Goal: Task Accomplishment & Management: Manage account settings

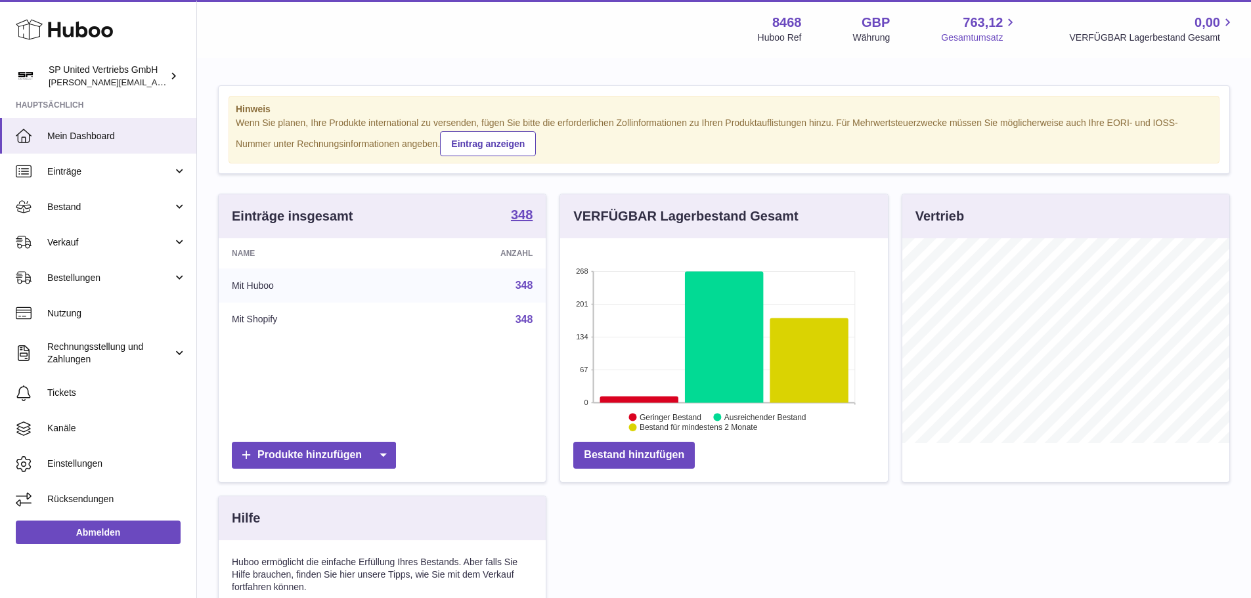
click at [973, 35] on span "Gesamtumsatz" at bounding box center [979, 38] width 77 height 12
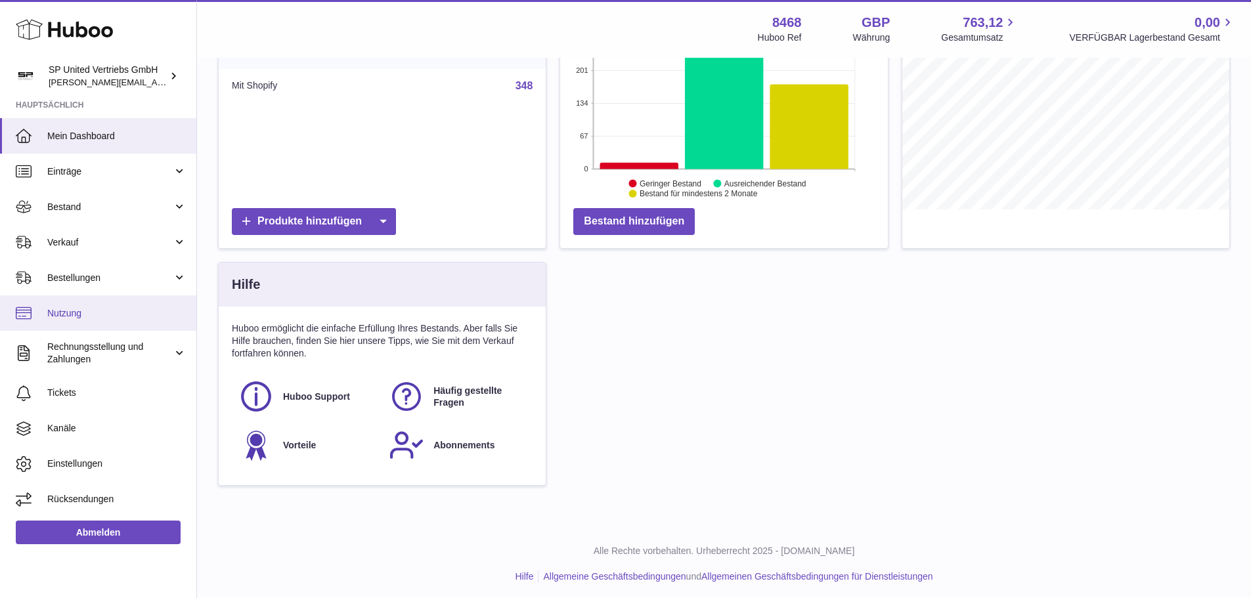
scroll to position [238, 0]
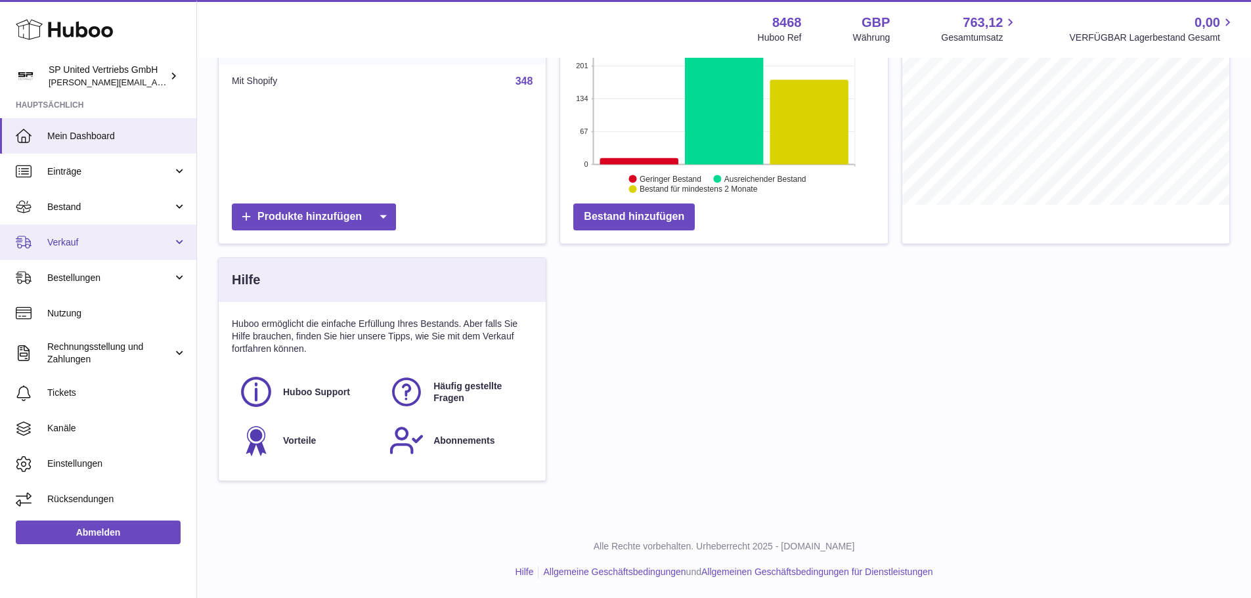
click at [108, 233] on link "Verkauf" at bounding box center [98, 242] width 196 height 35
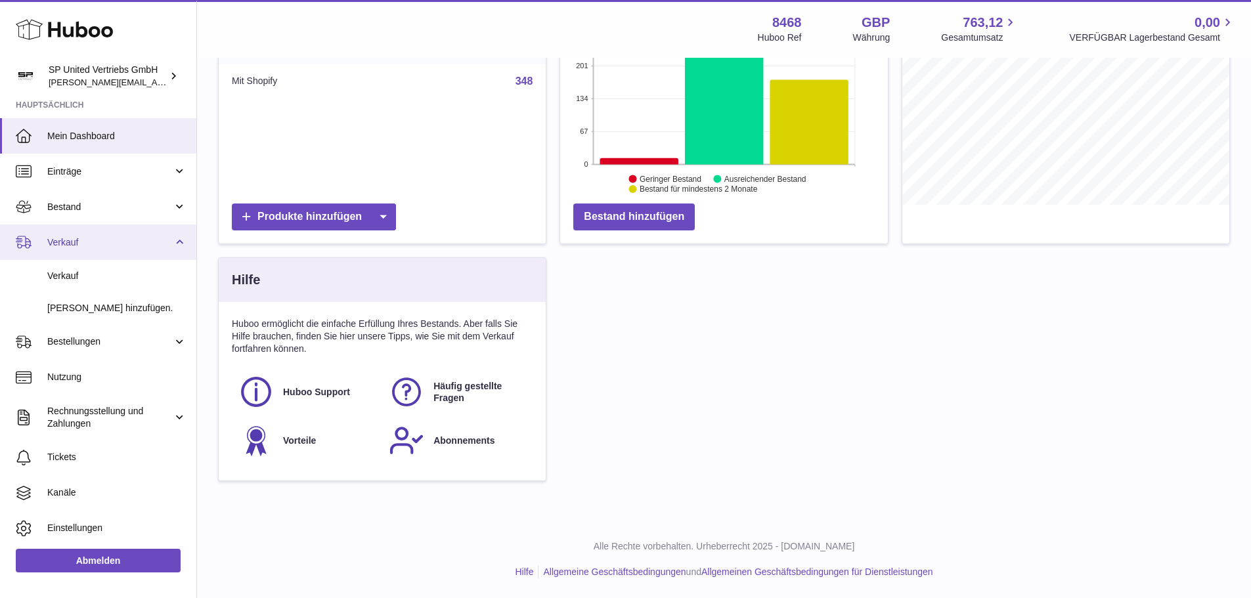
click at [108, 233] on link "Verkauf" at bounding box center [98, 242] width 196 height 35
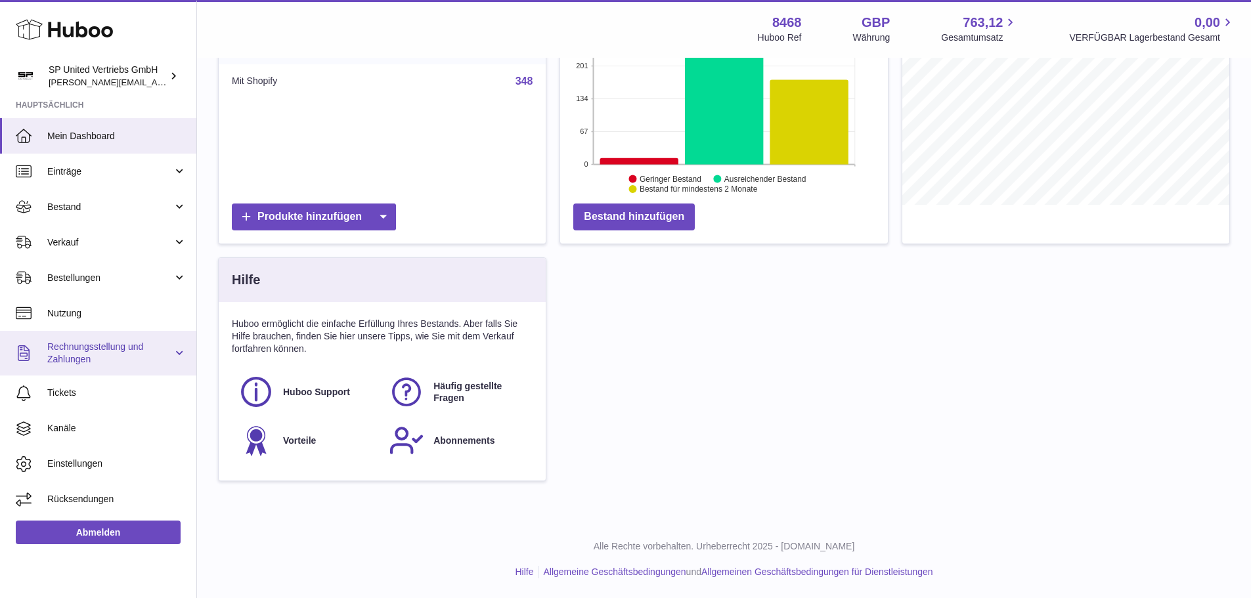
click at [89, 359] on span "Rechnungsstellung und Zahlungen" at bounding box center [109, 353] width 125 height 25
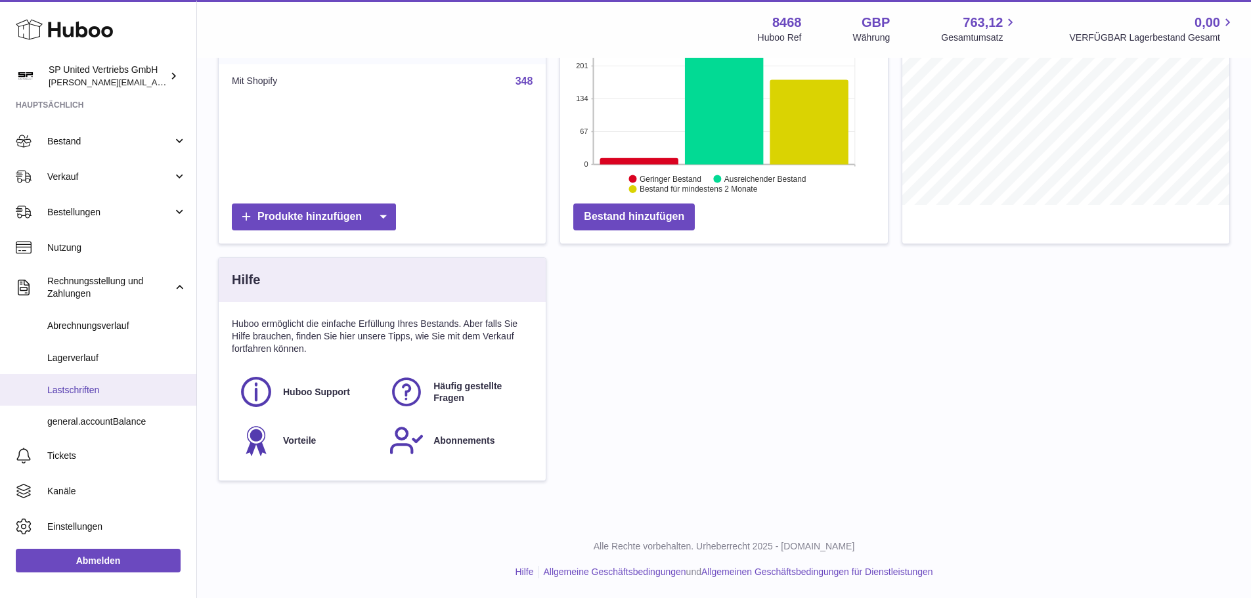
scroll to position [100, 0]
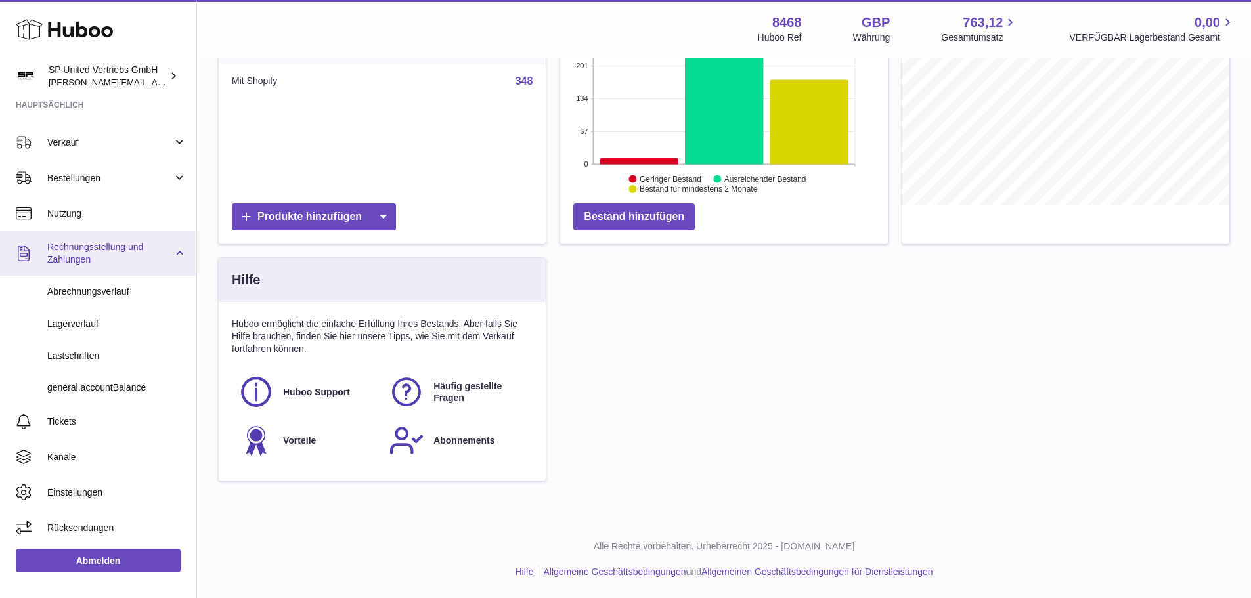
click at [108, 255] on span "Rechnungsstellung und Zahlungen" at bounding box center [109, 253] width 125 height 25
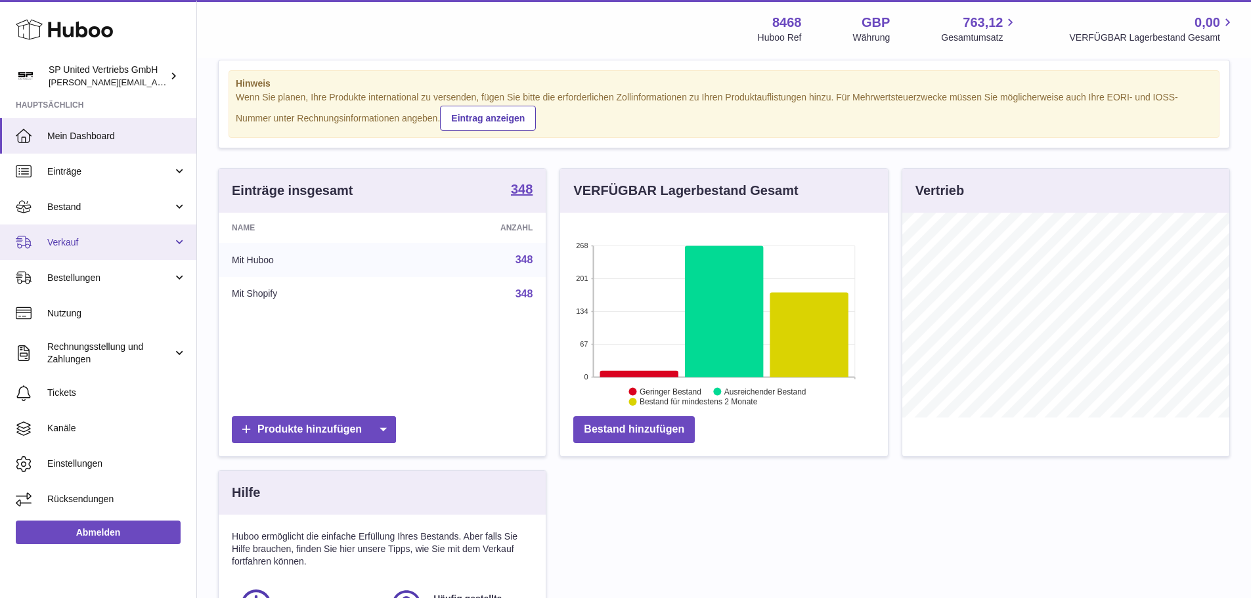
scroll to position [0, 0]
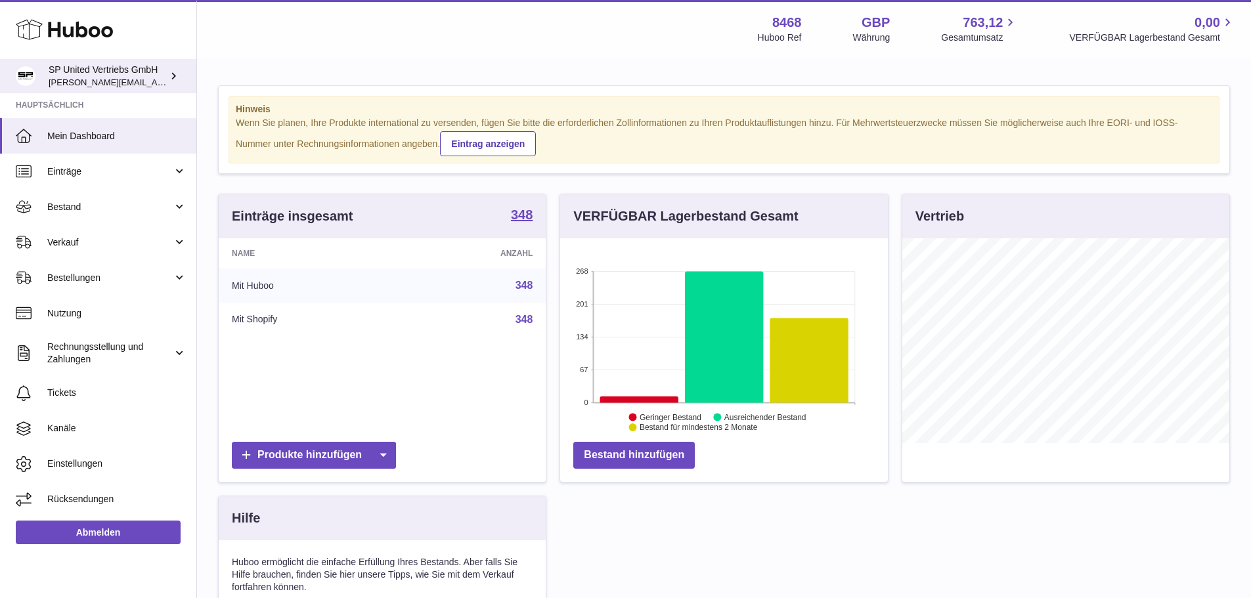
click at [101, 68] on div "SP United Vertriebs GmbH tim@sp-united.com" at bounding box center [108, 76] width 118 height 25
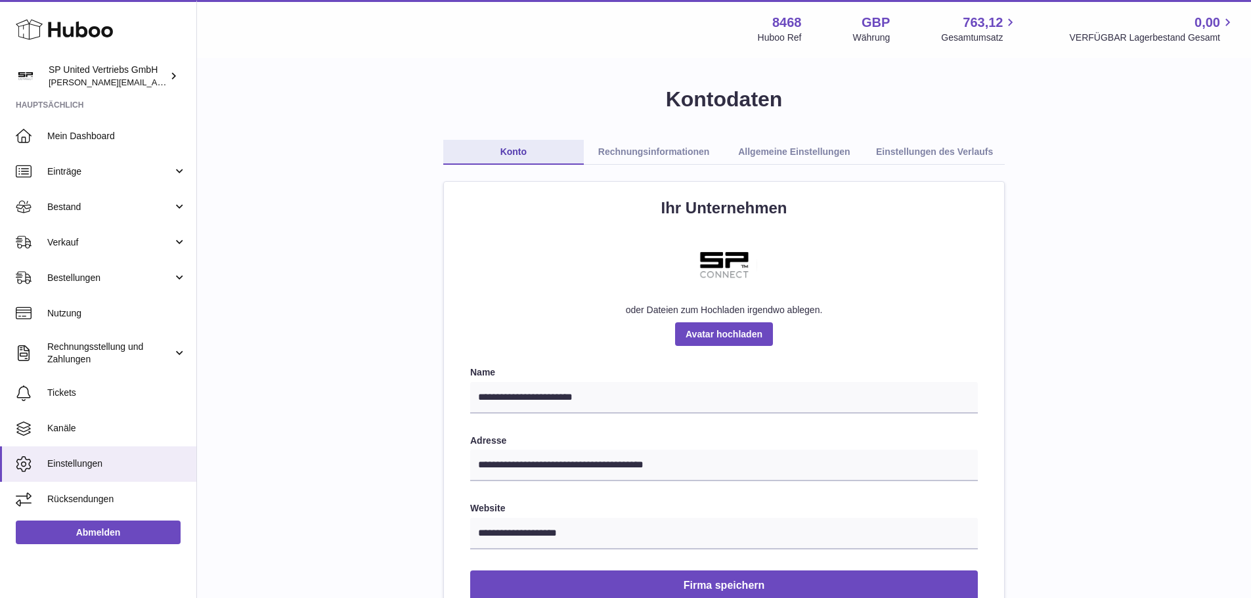
click at [656, 156] on link "Rechnungsinformationen" at bounding box center [654, 152] width 141 height 25
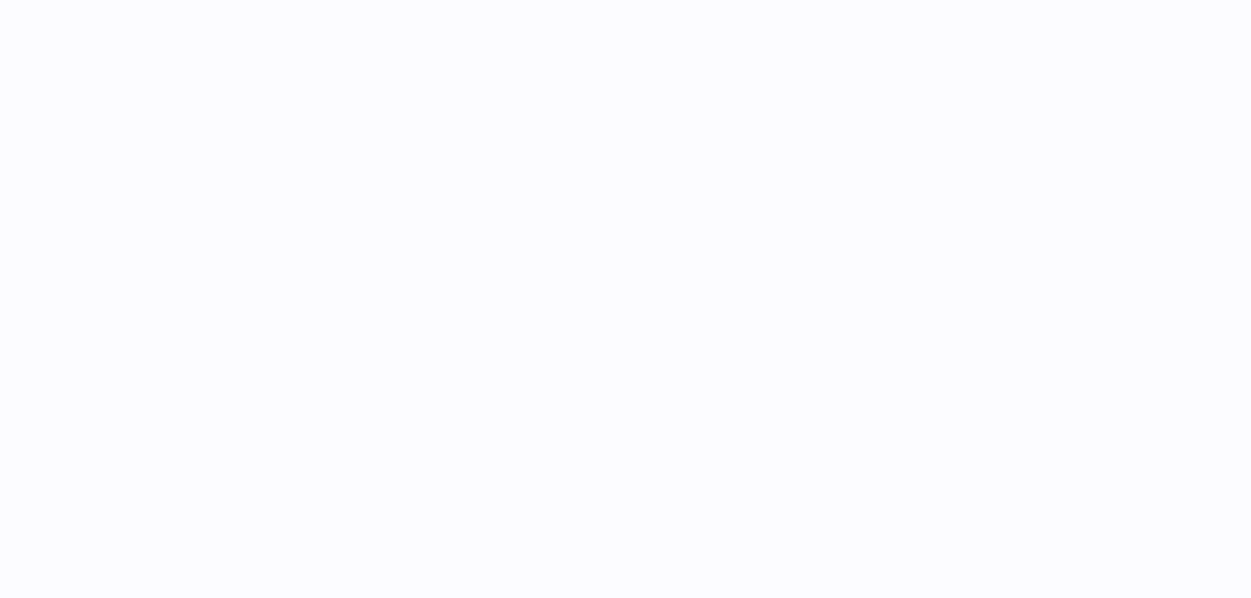
select select "**"
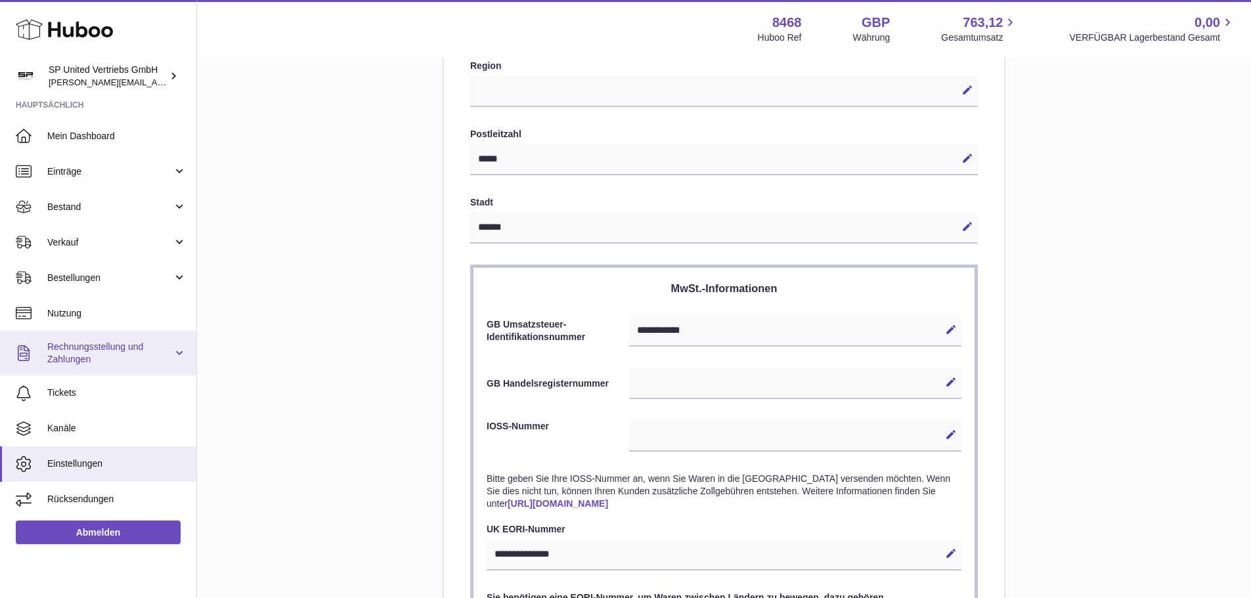
scroll to position [394, 0]
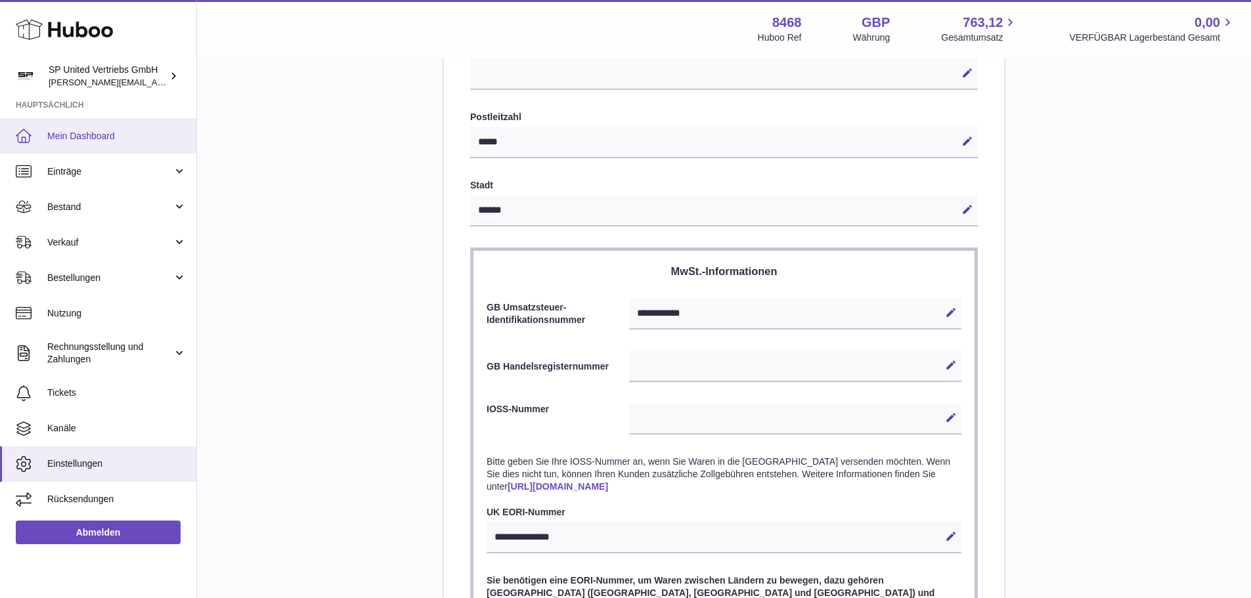
click at [87, 142] on span "Mein Dashboard" at bounding box center [116, 136] width 139 height 12
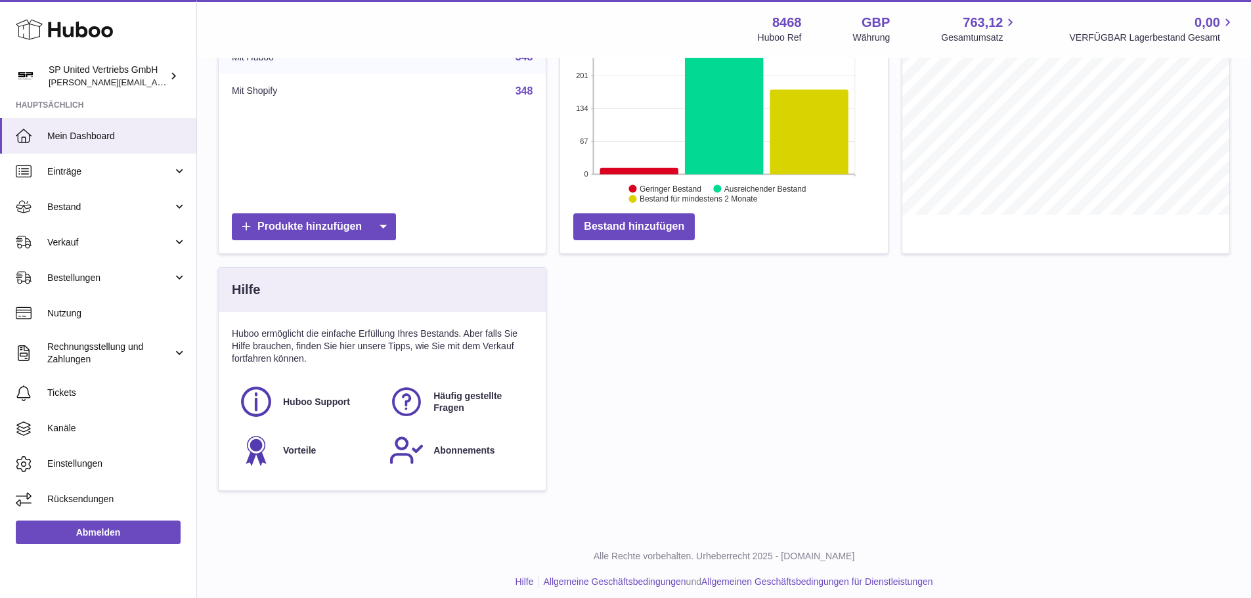
scroll to position [238, 0]
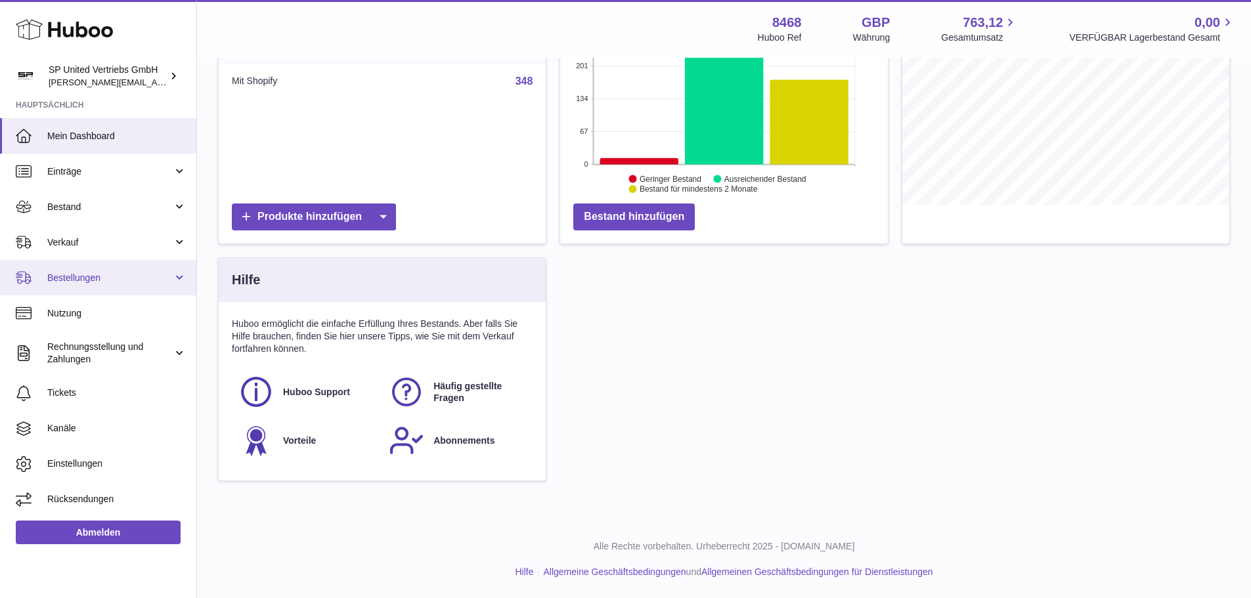
click at [82, 281] on span "Bestellungen" at bounding box center [109, 278] width 125 height 12
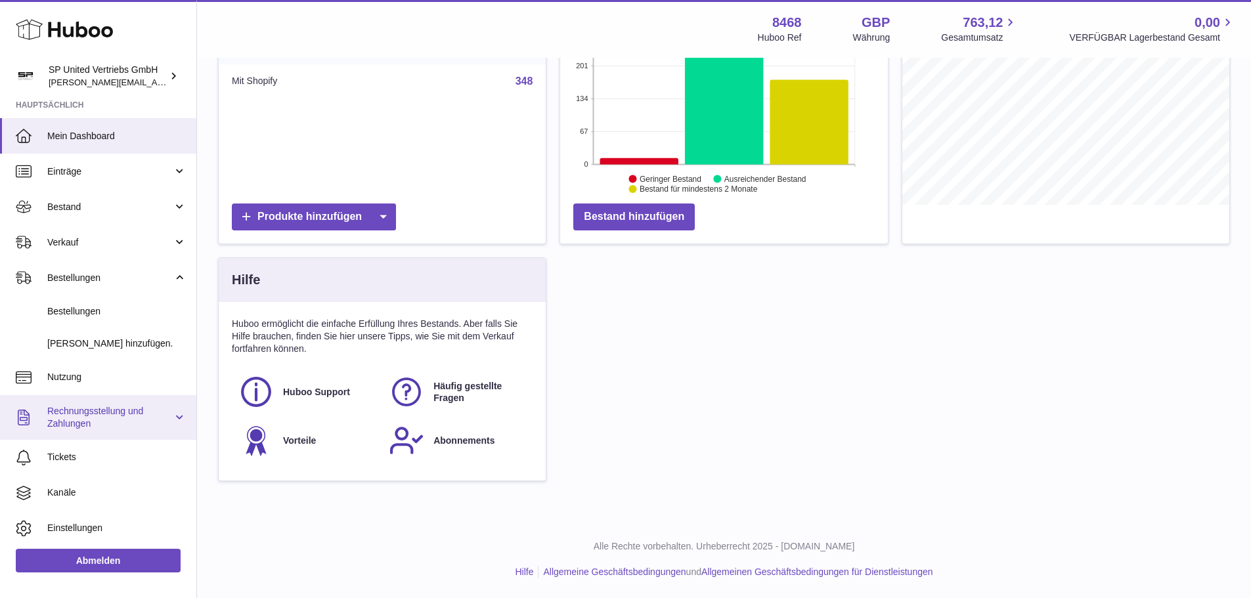
click at [76, 407] on span "Rechnungsstellung und Zahlungen" at bounding box center [109, 417] width 125 height 25
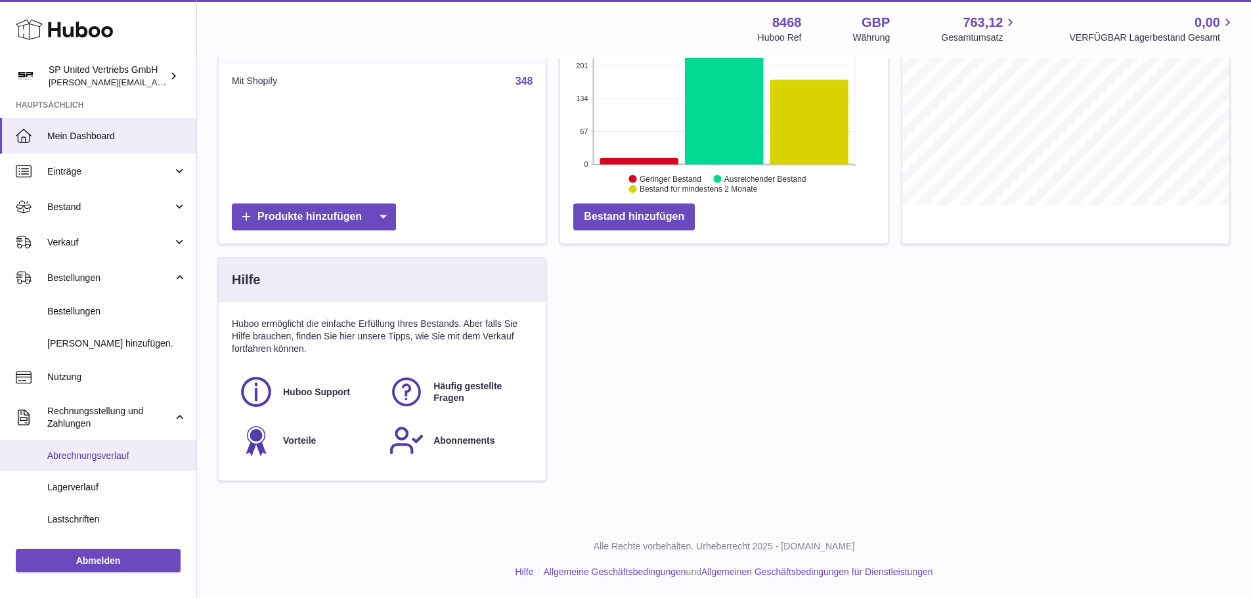
click at [85, 455] on span "Abrechnungsverlauf" at bounding box center [116, 456] width 139 height 12
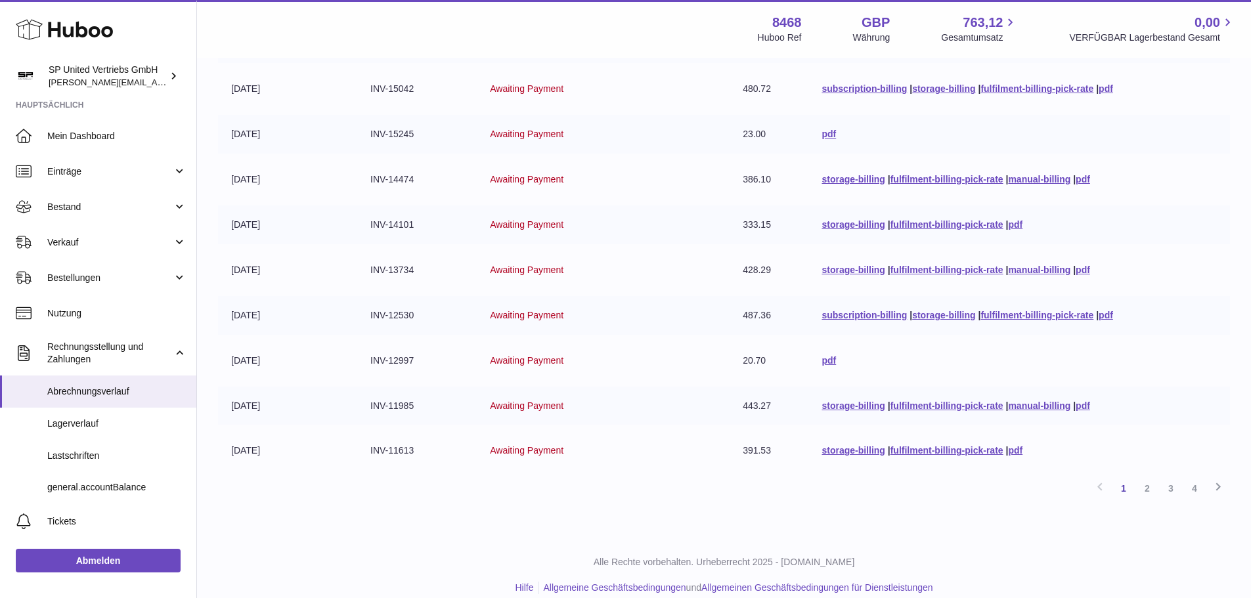
scroll to position [244, 0]
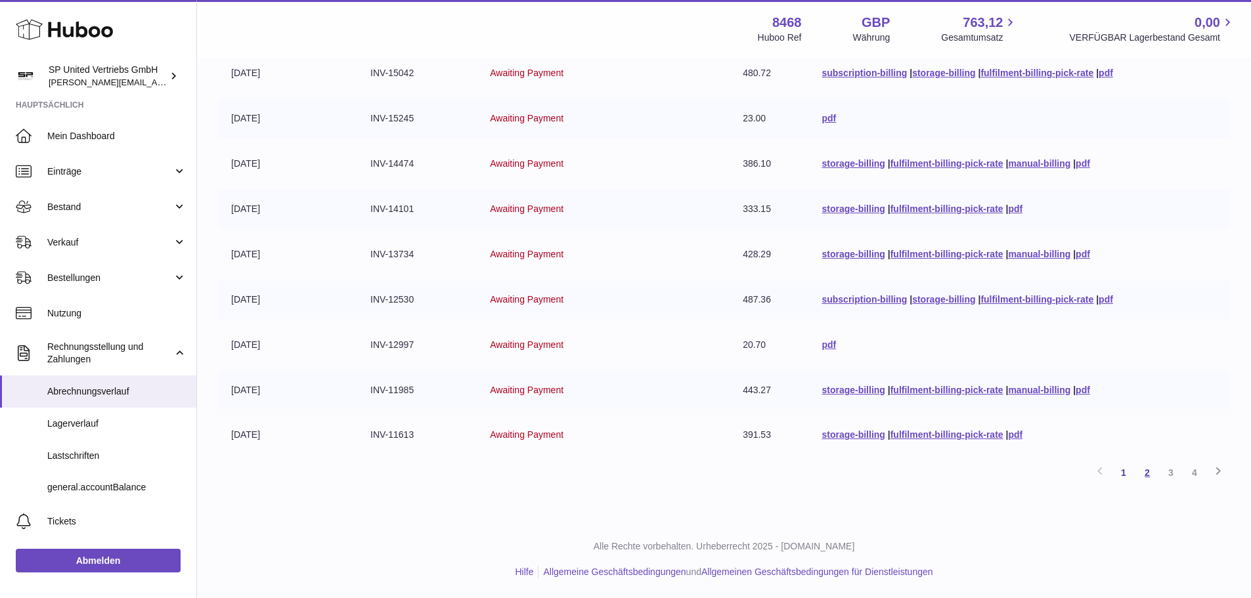
click at [1151, 470] on link "2" at bounding box center [1148, 473] width 24 height 24
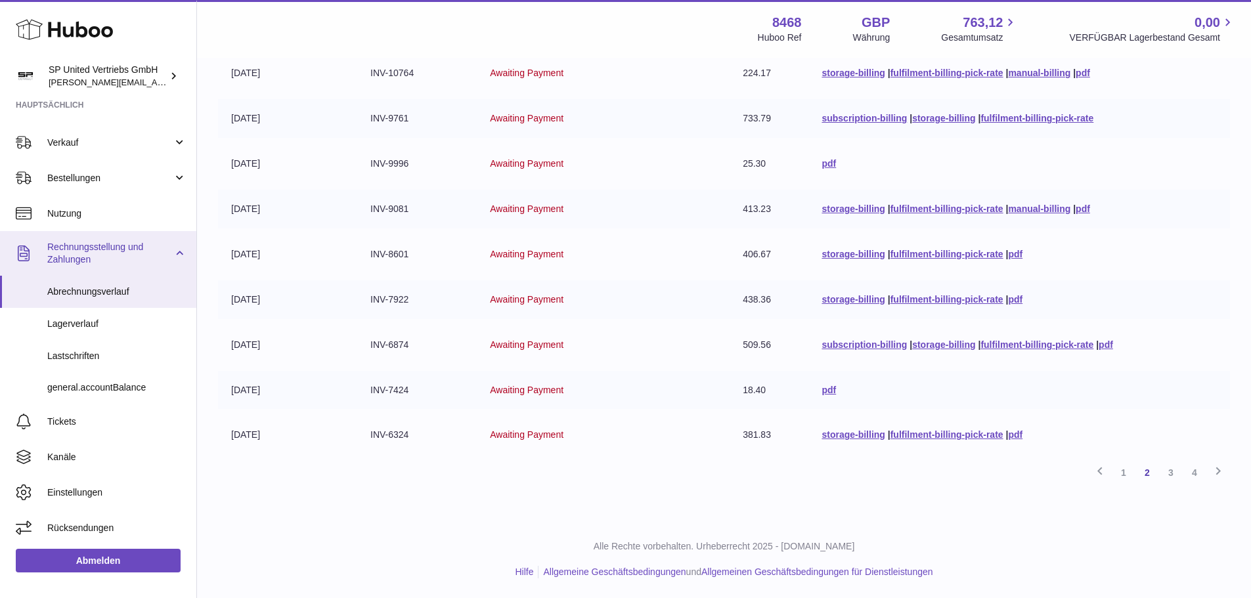
scroll to position [34, 0]
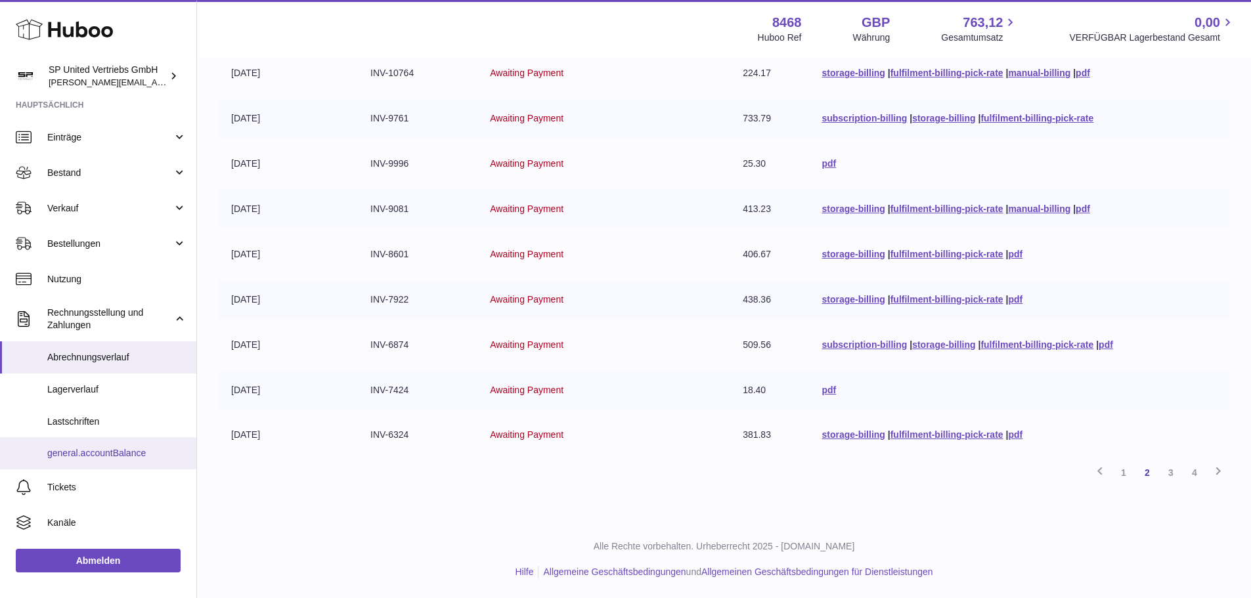
click at [114, 455] on span "general.accountBalance" at bounding box center [116, 453] width 139 height 12
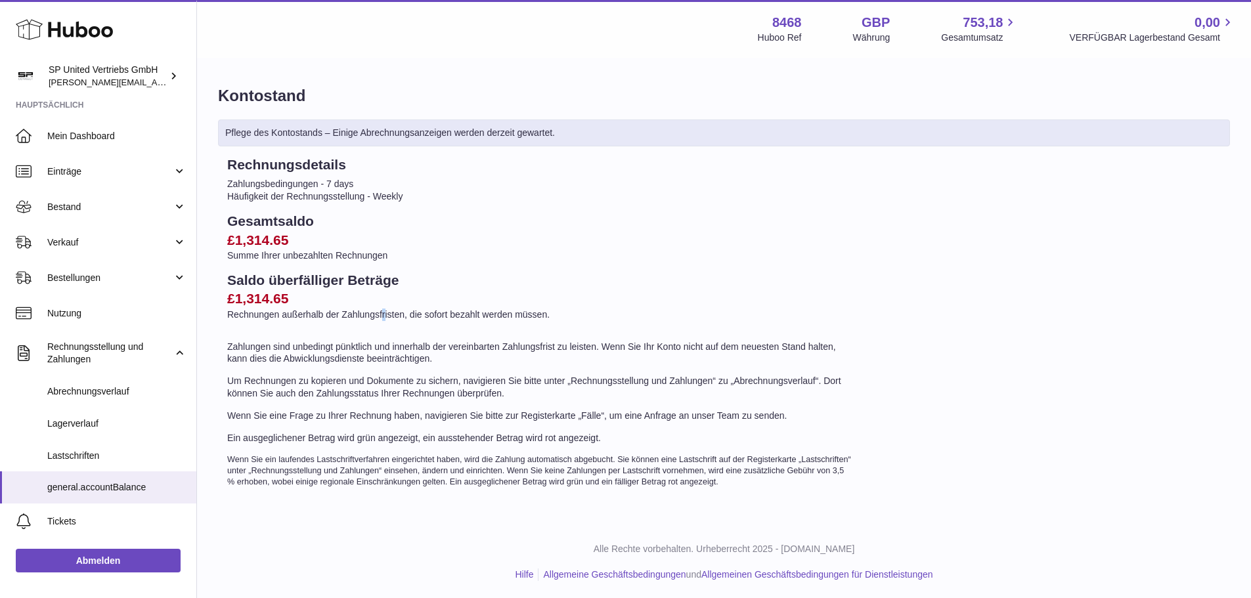
drag, startPoint x: 384, startPoint y: 318, endPoint x: 440, endPoint y: 321, distance: 56.6
click at [388, 319] on p "Rechnungen außerhalb der Zahlungsfristen, die sofort bezahlt werden müssen." at bounding box center [539, 315] width 625 height 12
click at [526, 575] on link "Hilfe" at bounding box center [524, 572] width 18 height 11
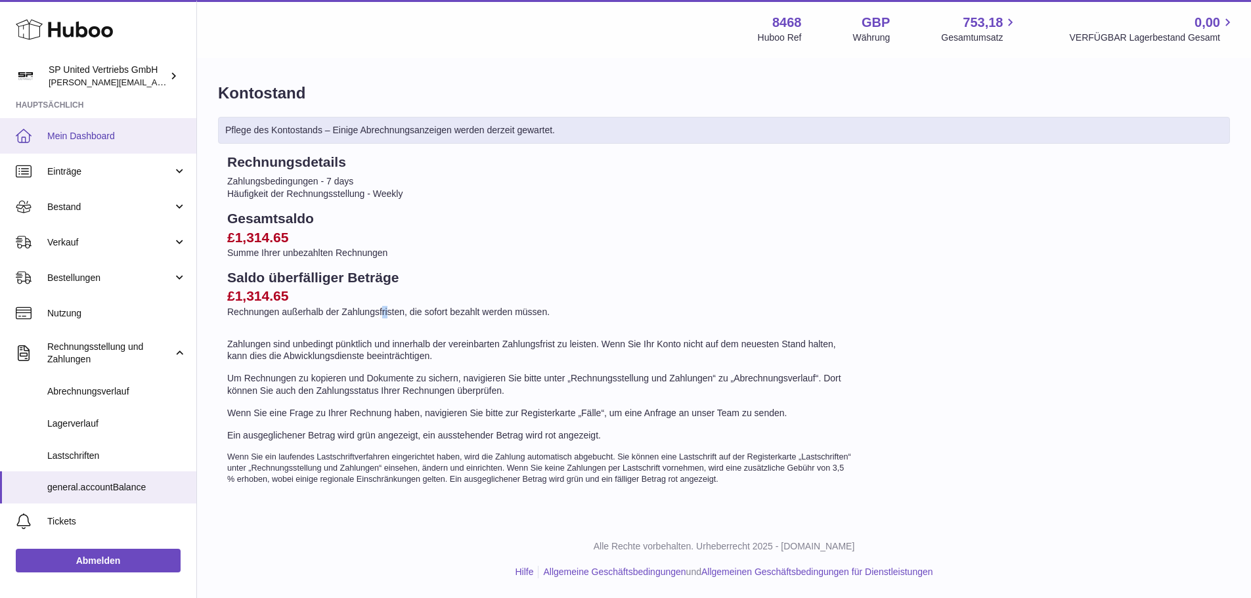
click at [96, 129] on link "Mein Dashboard" at bounding box center [98, 135] width 196 height 35
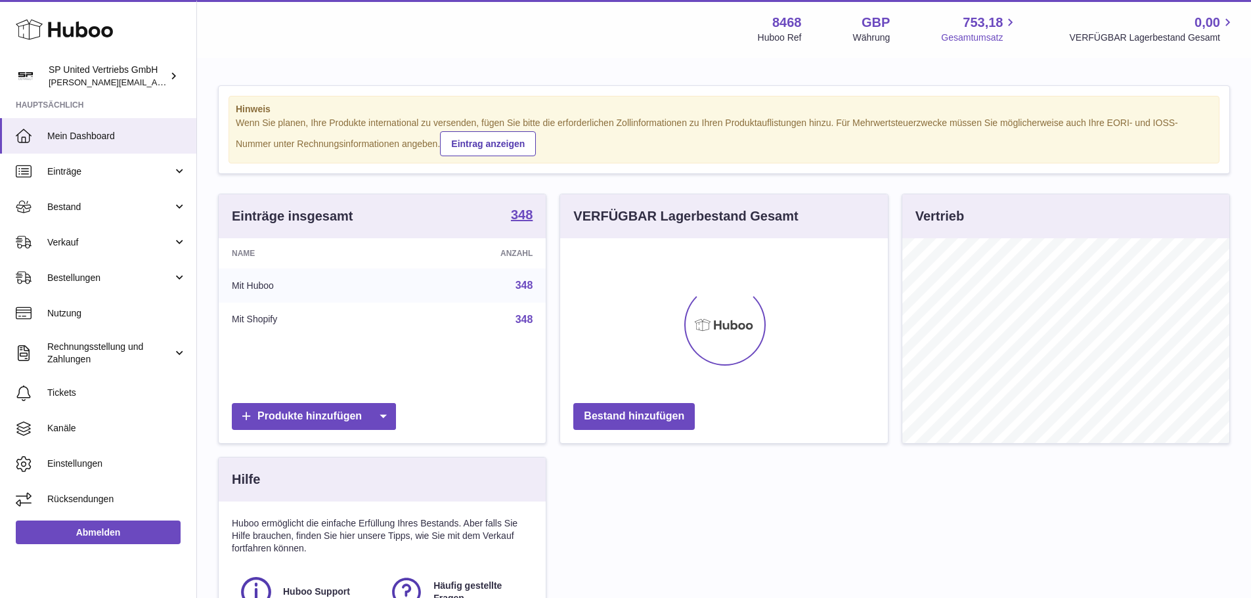
scroll to position [205, 328]
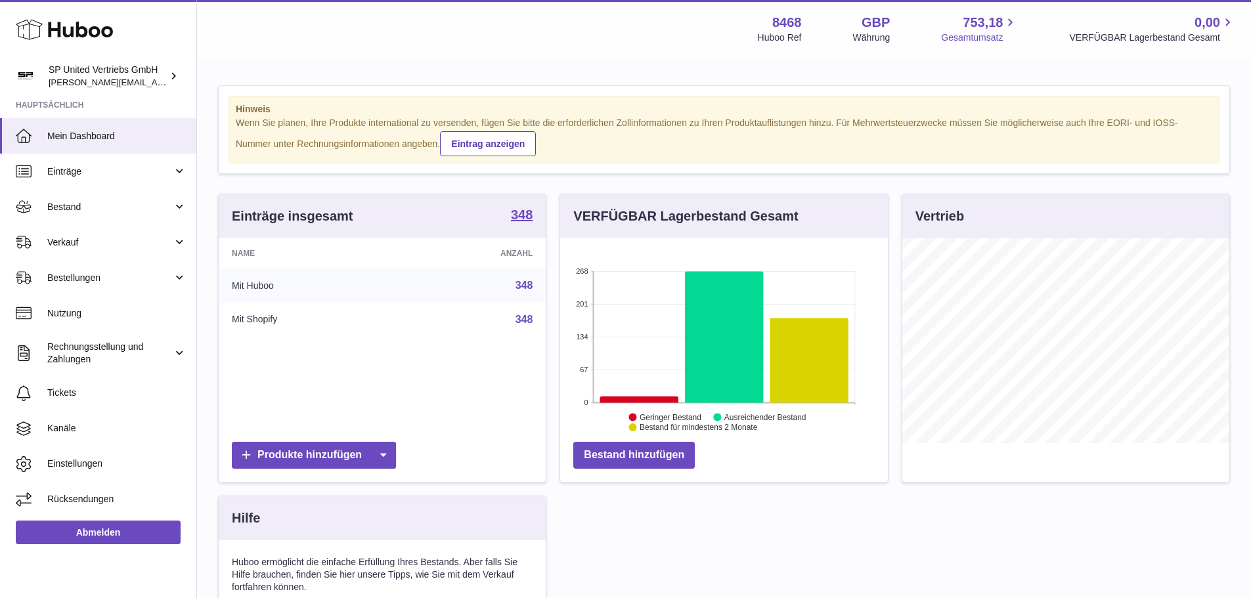
click at [999, 34] on span "Gesamtumsatz" at bounding box center [979, 38] width 77 height 12
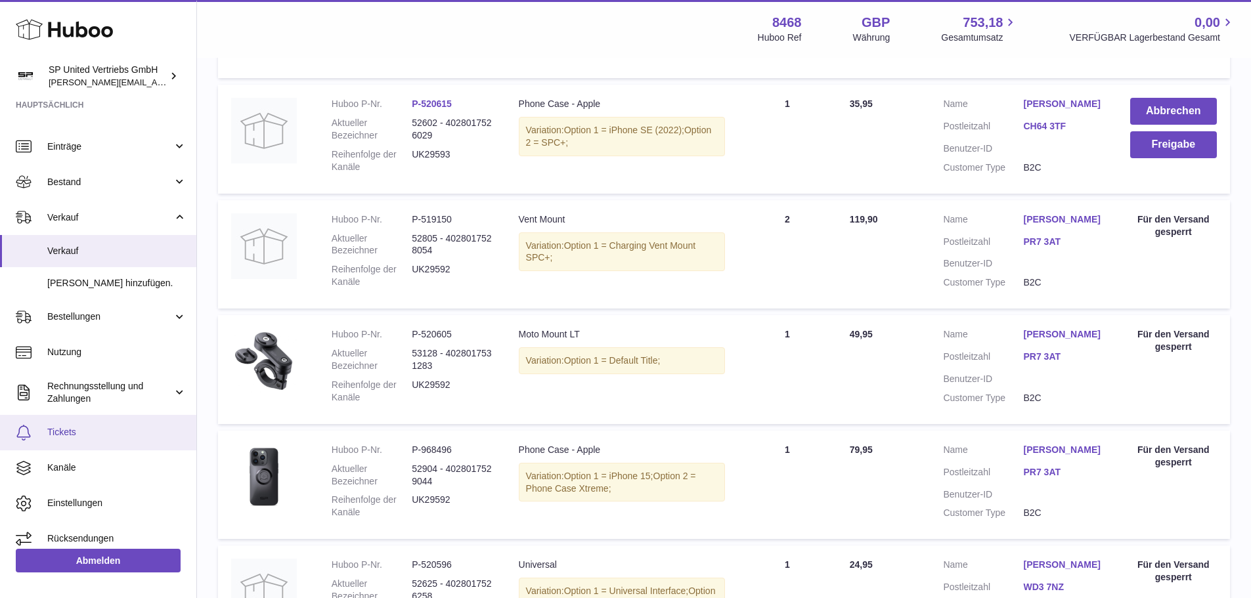
scroll to position [36, 0]
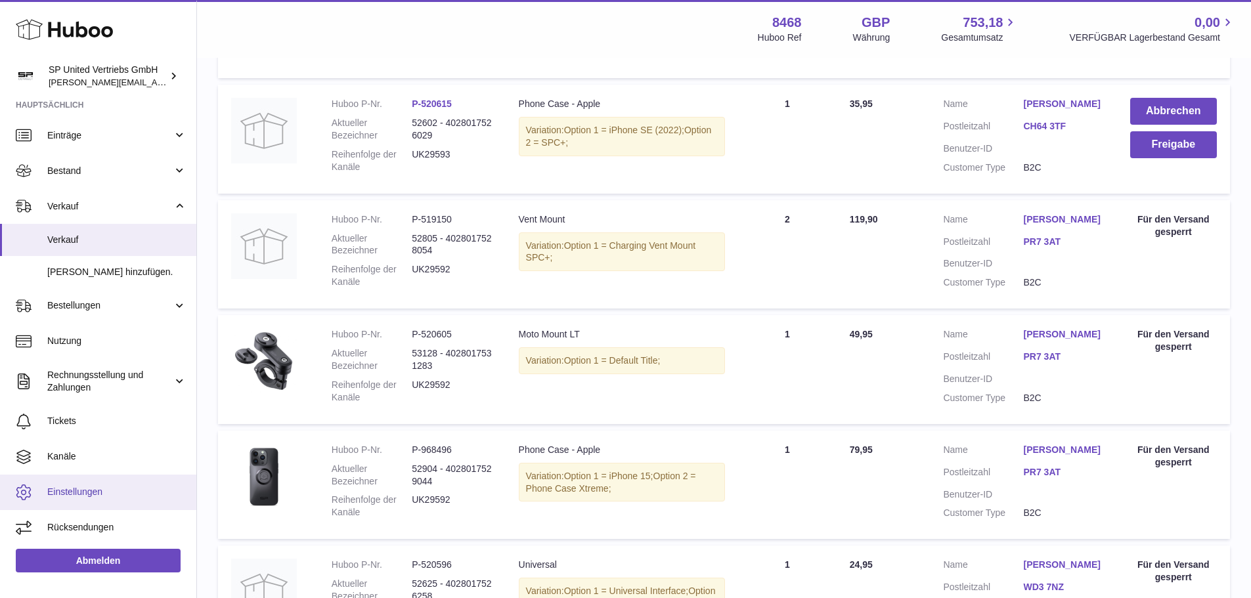
click at [69, 503] on link "Einstellungen" at bounding box center [98, 492] width 196 height 35
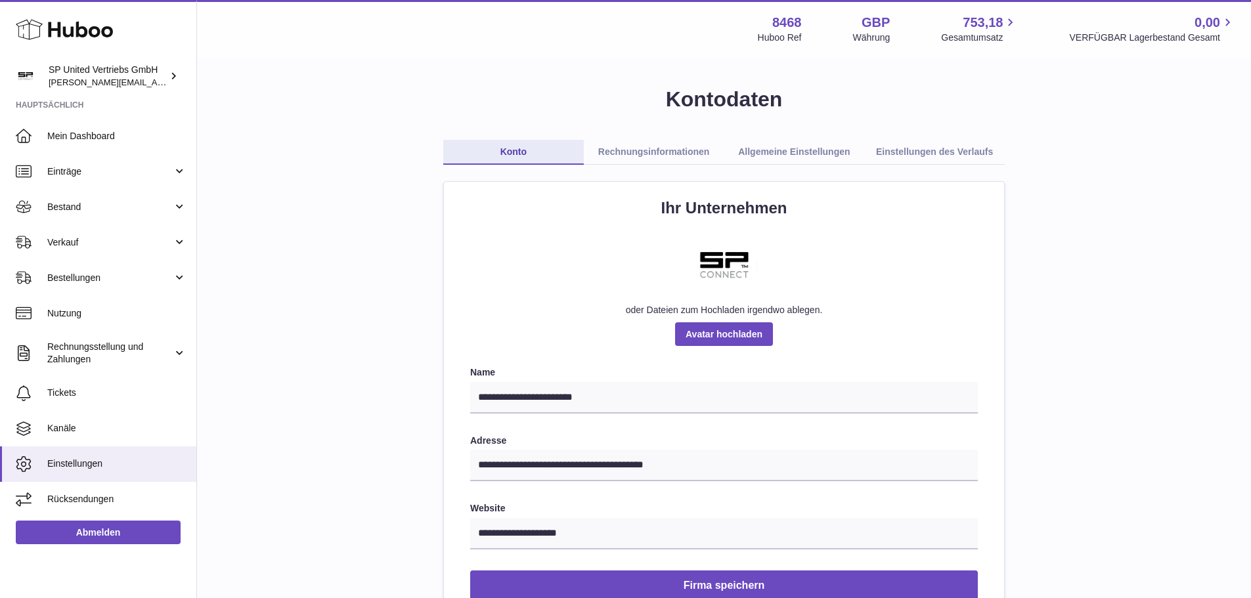
click at [649, 149] on link "Rechnungsinformationen" at bounding box center [654, 152] width 141 height 25
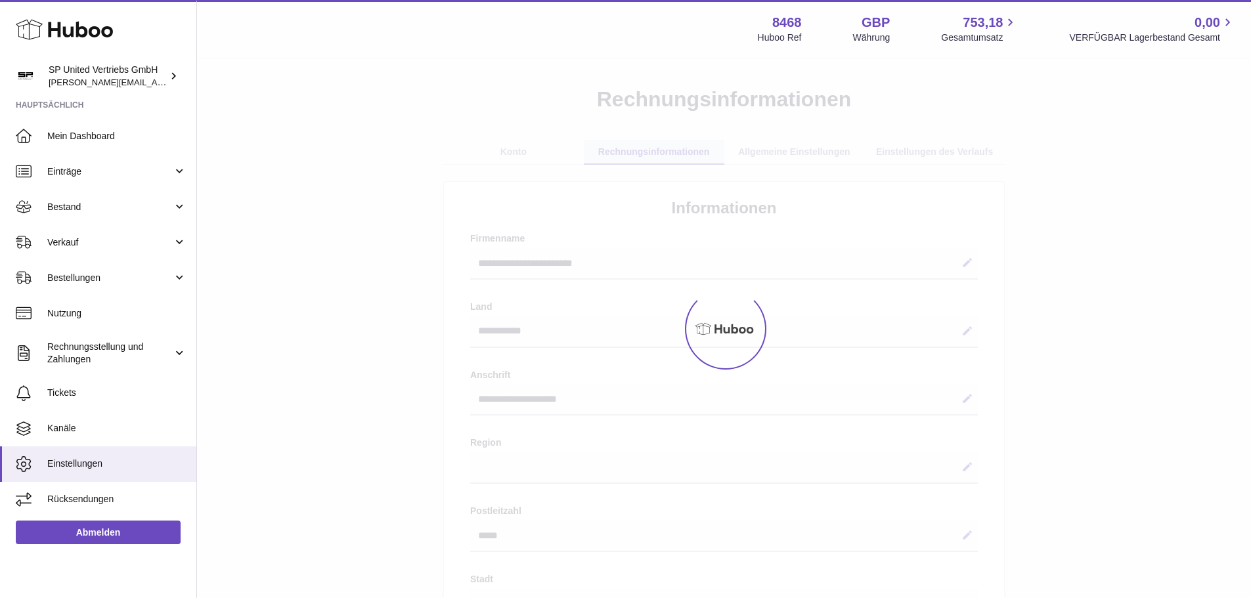
select select "**"
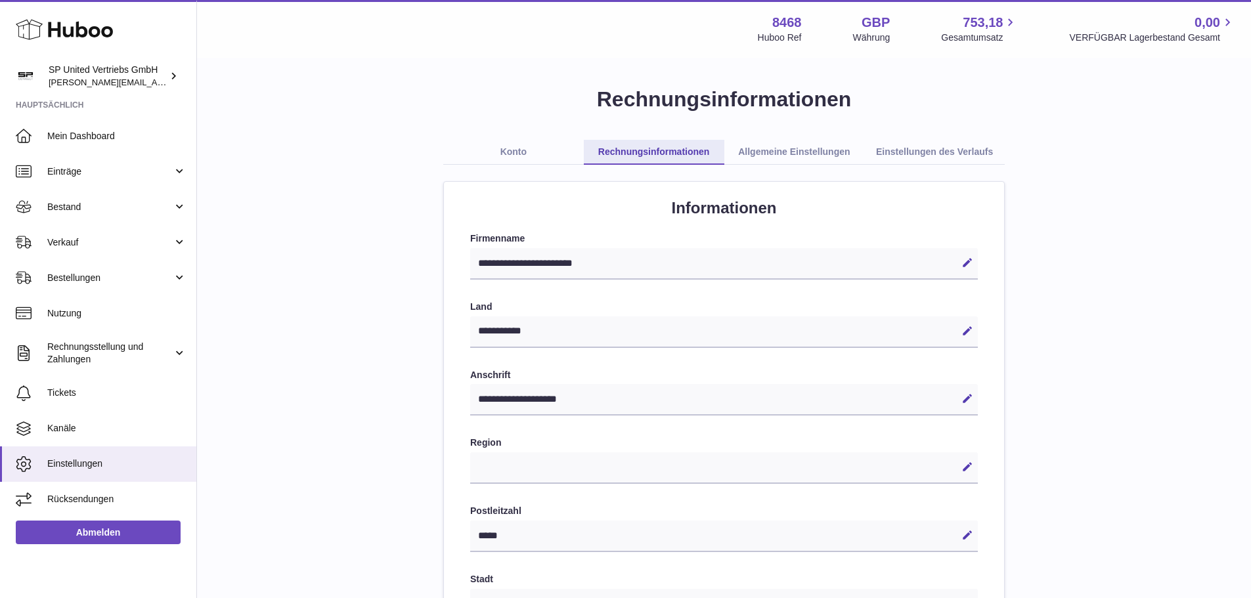
click at [811, 154] on link "Allgemeine Einstellungen" at bounding box center [795, 152] width 141 height 25
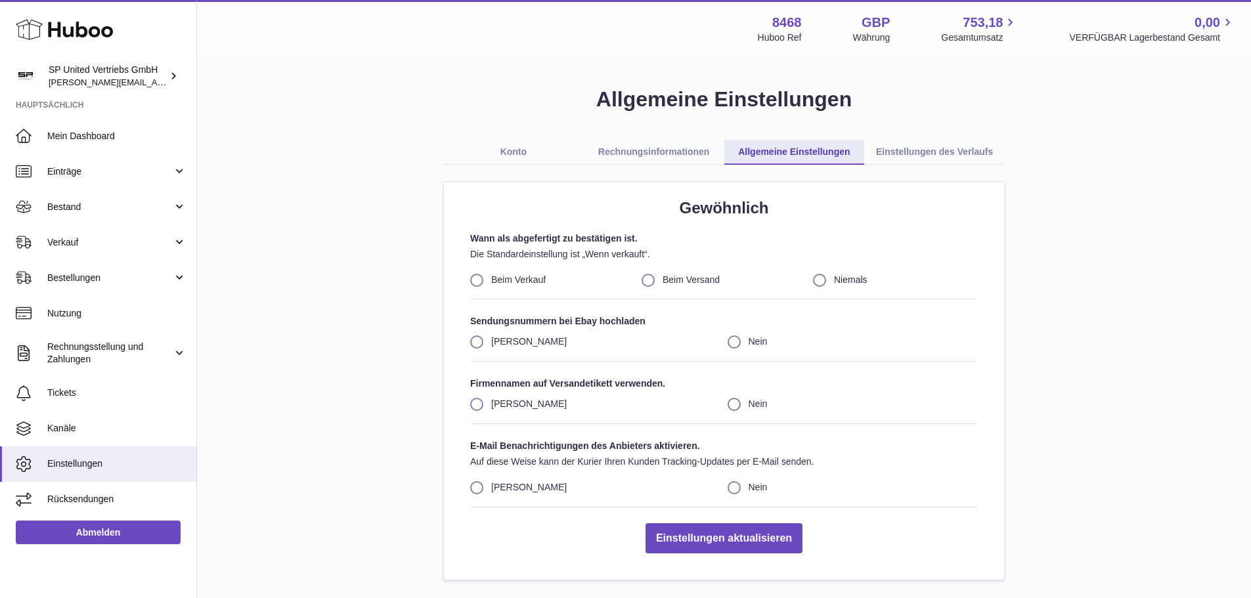
click at [943, 148] on link "Einstellungen des Verlaufs" at bounding box center [935, 152] width 141 height 25
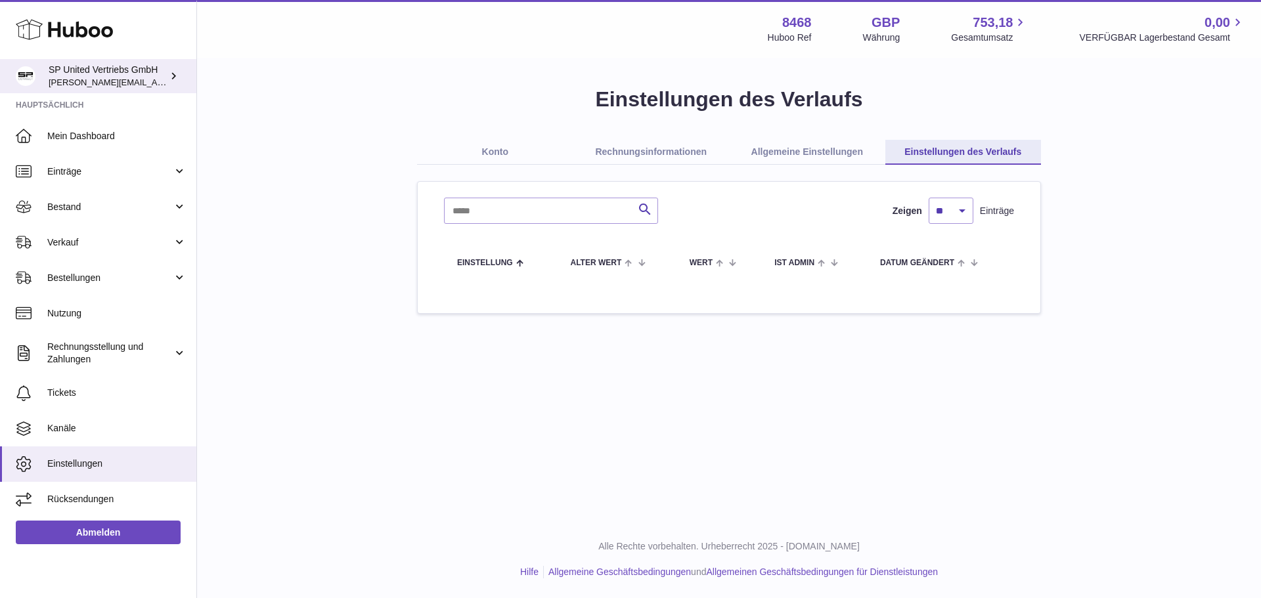
click at [143, 83] on div "SP United Vertriebs GmbH [EMAIL_ADDRESS][DOMAIN_NAME]" at bounding box center [108, 76] width 118 height 25
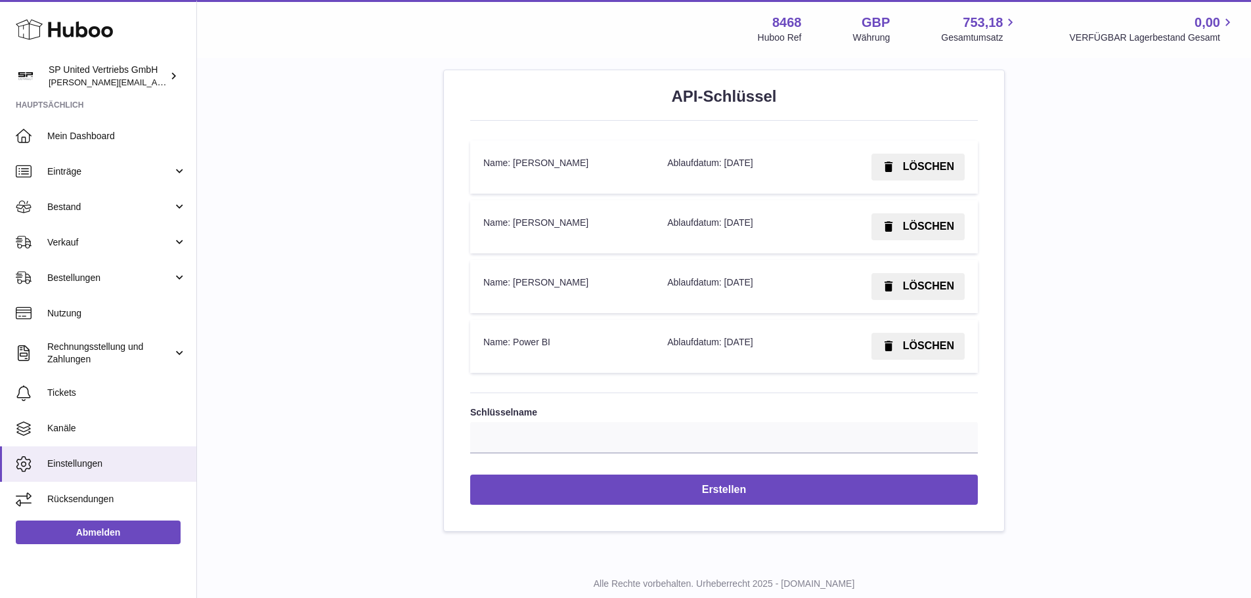
scroll to position [1637, 0]
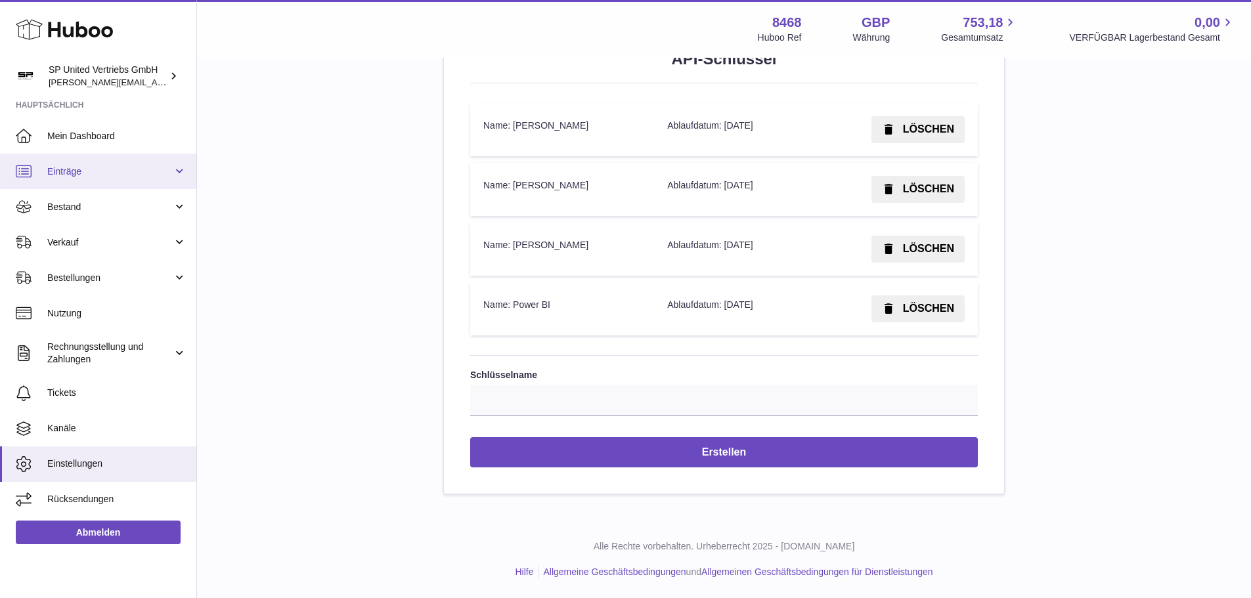
click at [62, 173] on span "Einträge" at bounding box center [109, 172] width 125 height 12
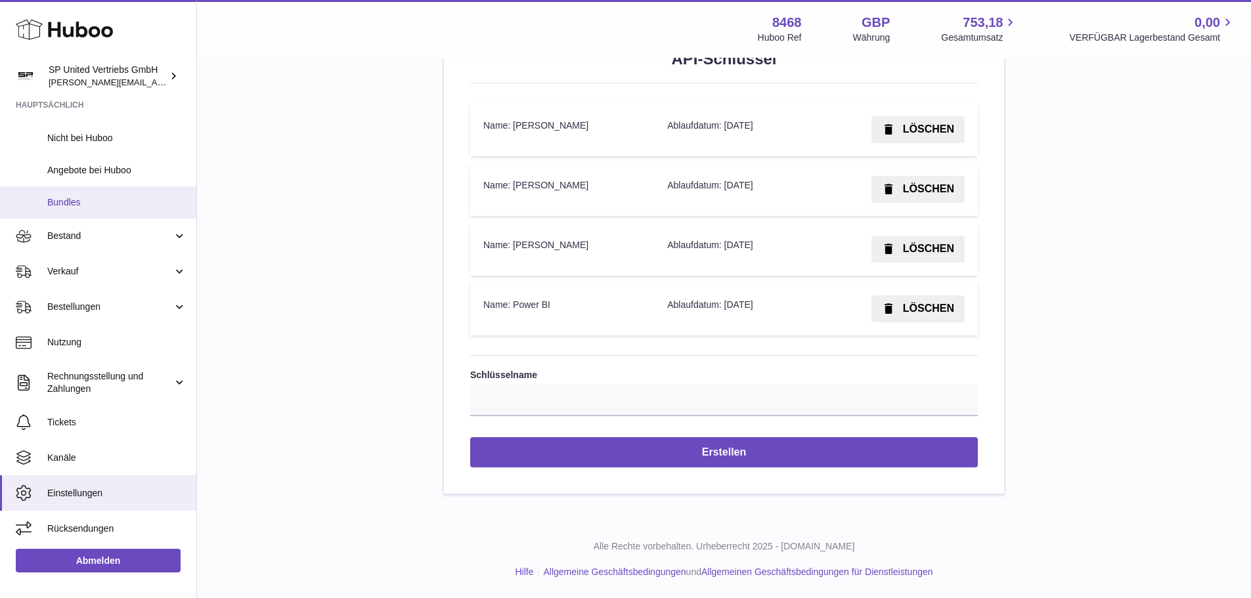
scroll to position [68, 0]
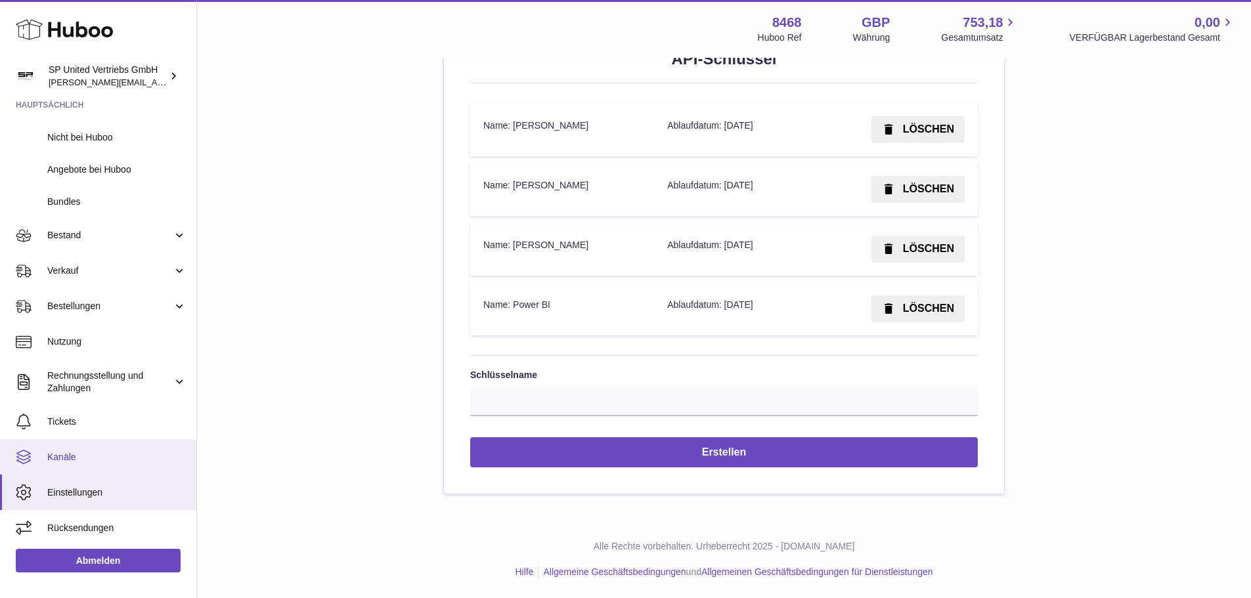
click at [58, 451] on span "Kanäle" at bounding box center [116, 457] width 139 height 12
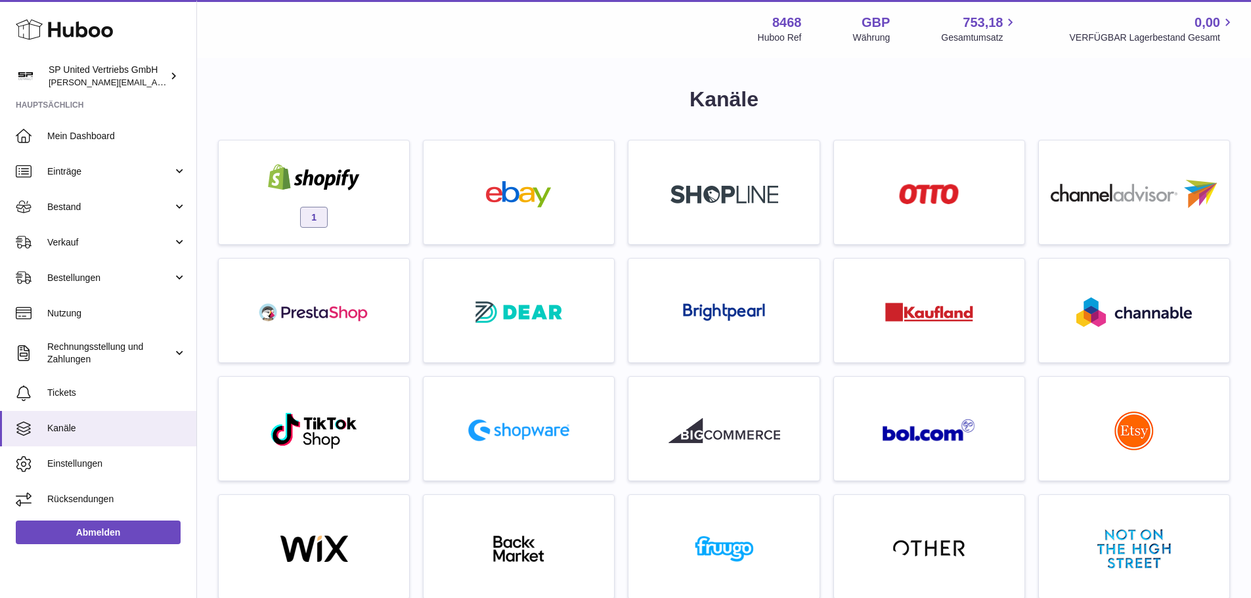
click at [778, 18] on strong "8468" at bounding box center [788, 23] width 30 height 18
click at [127, 79] on div "SP United Vertriebs GmbH tim@sp-united.com" at bounding box center [108, 76] width 118 height 25
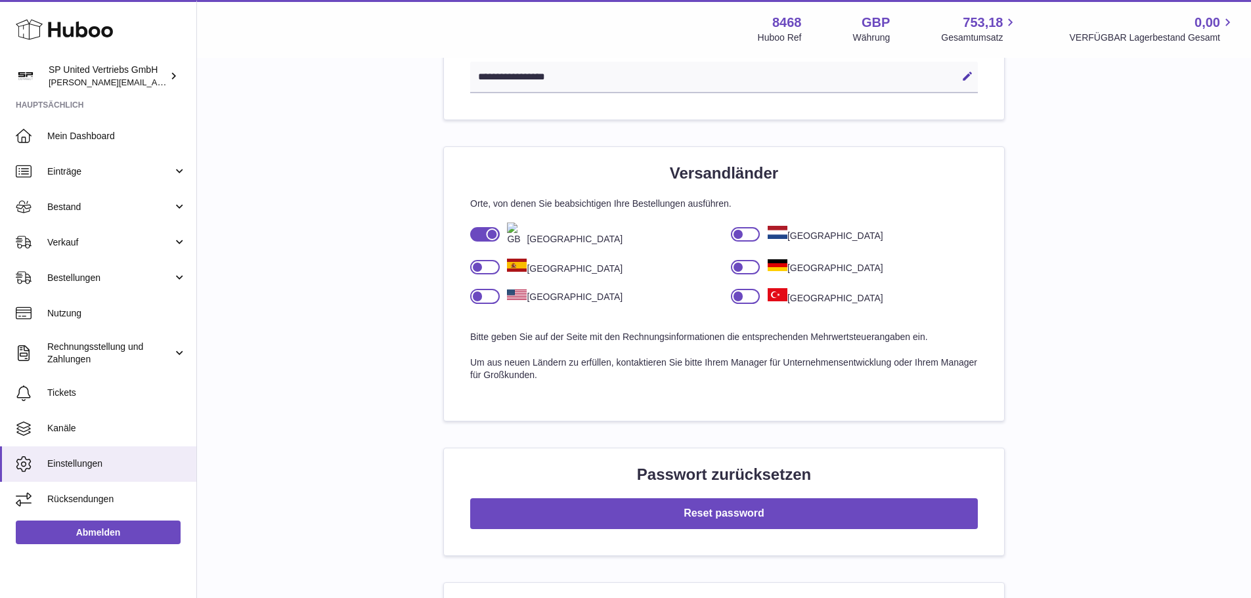
scroll to position [854, 0]
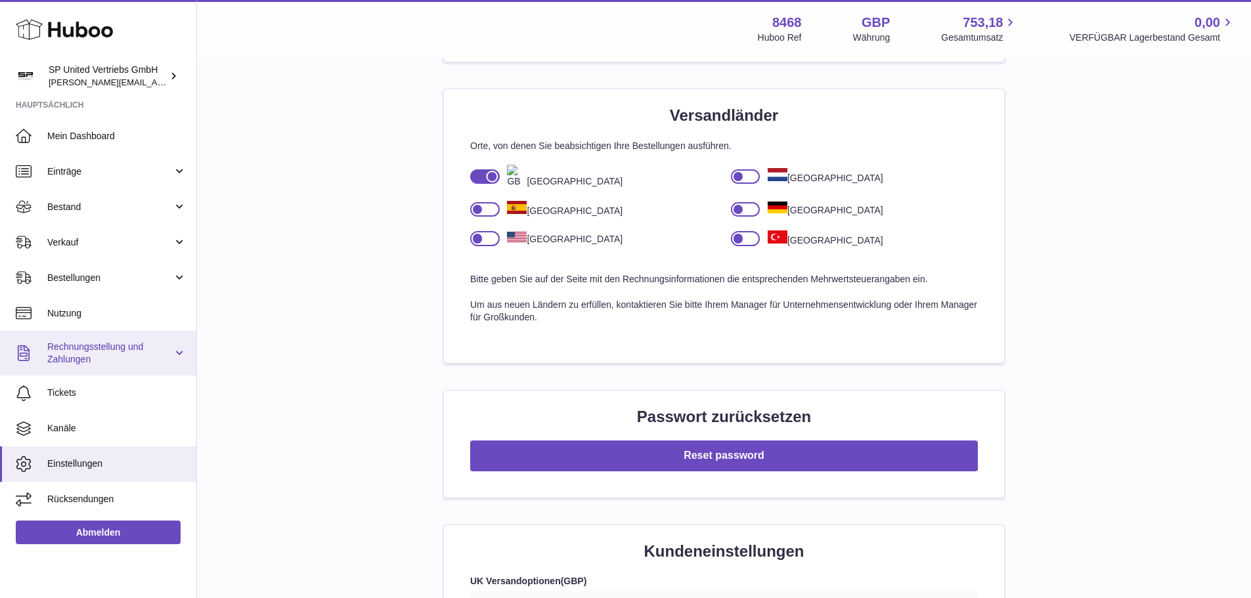
click at [66, 355] on span "Rechnungsstellung und Zahlungen" at bounding box center [109, 353] width 125 height 25
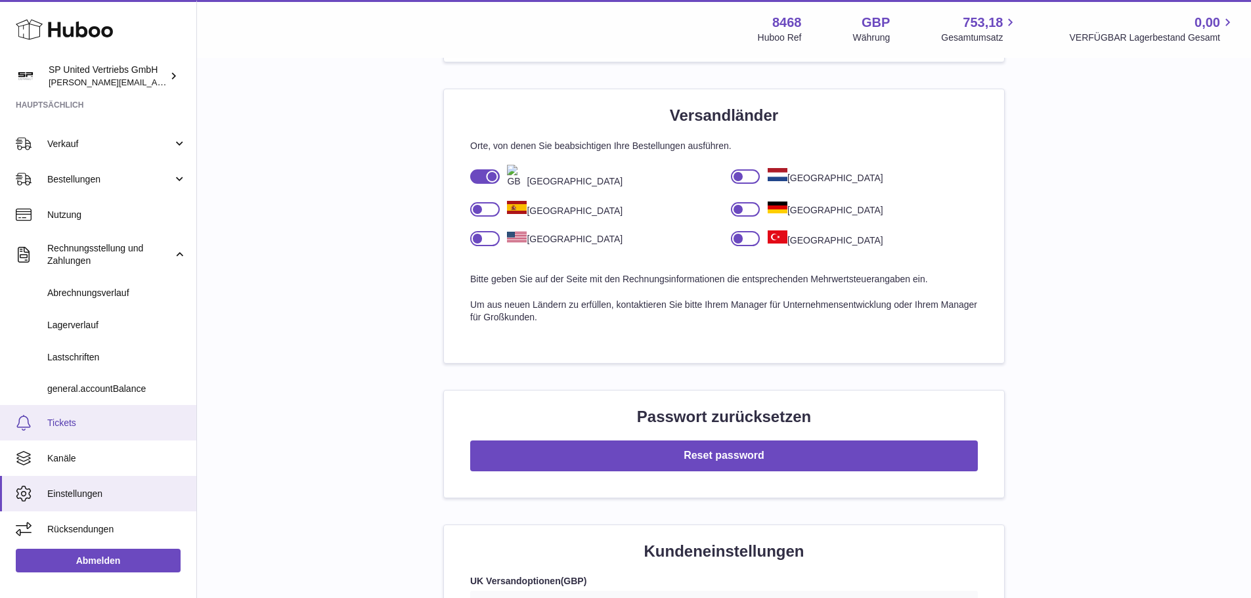
scroll to position [100, 0]
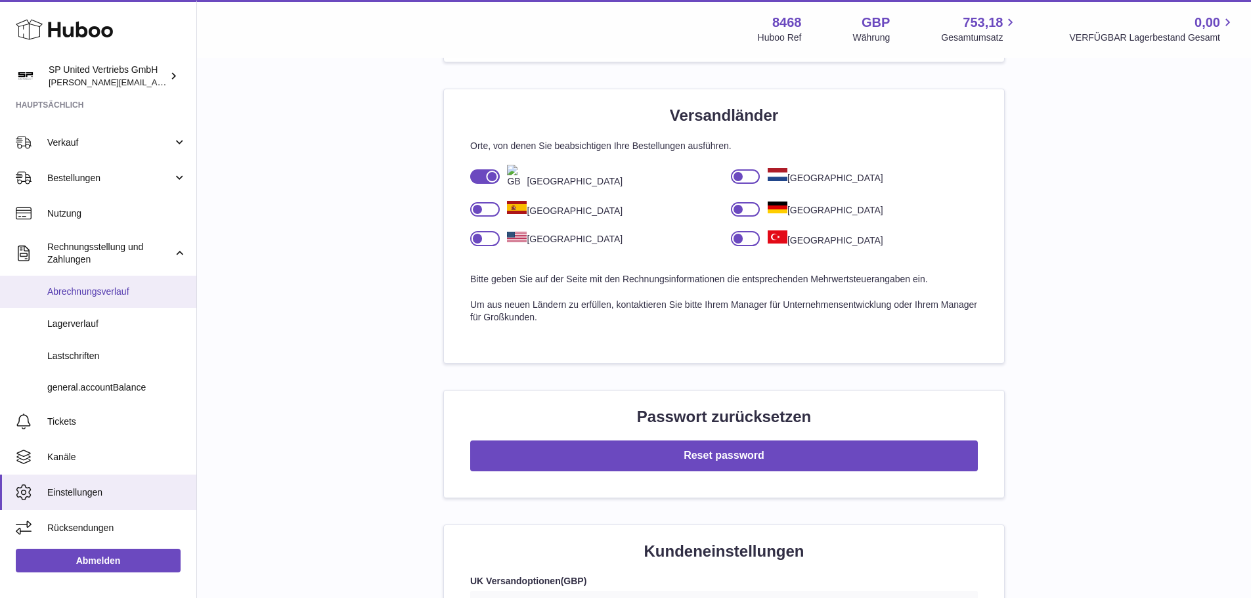
click at [76, 288] on span "Abrechnungsverlauf" at bounding box center [116, 292] width 139 height 12
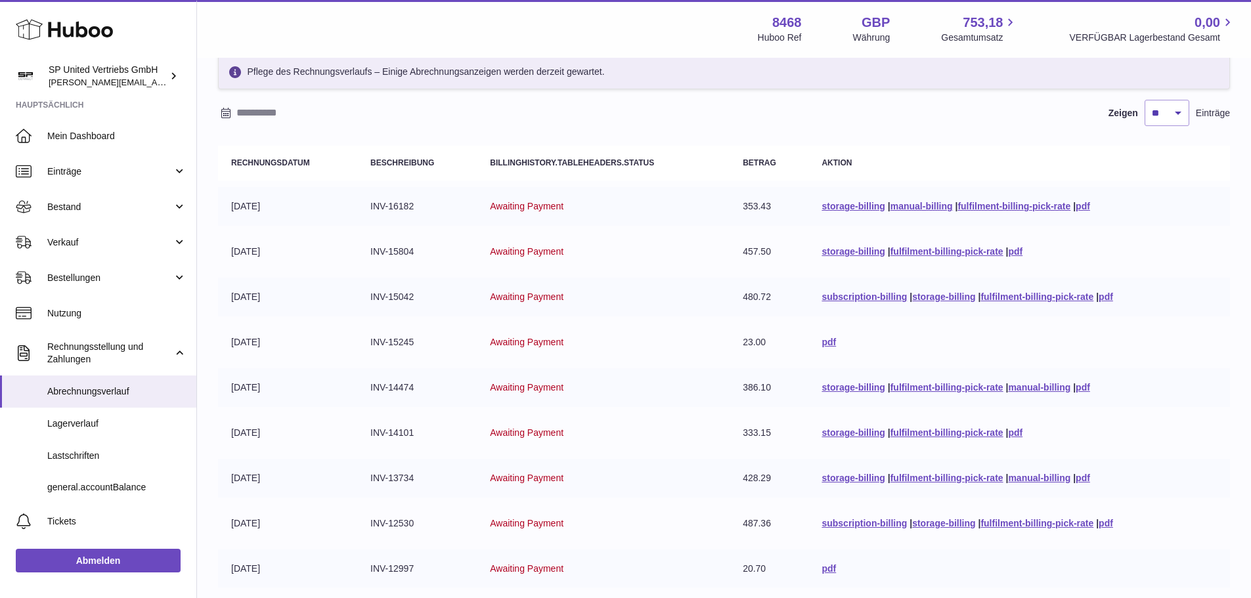
scroll to position [66, 0]
click at [822, 344] on link "pdf" at bounding box center [829, 341] width 14 height 11
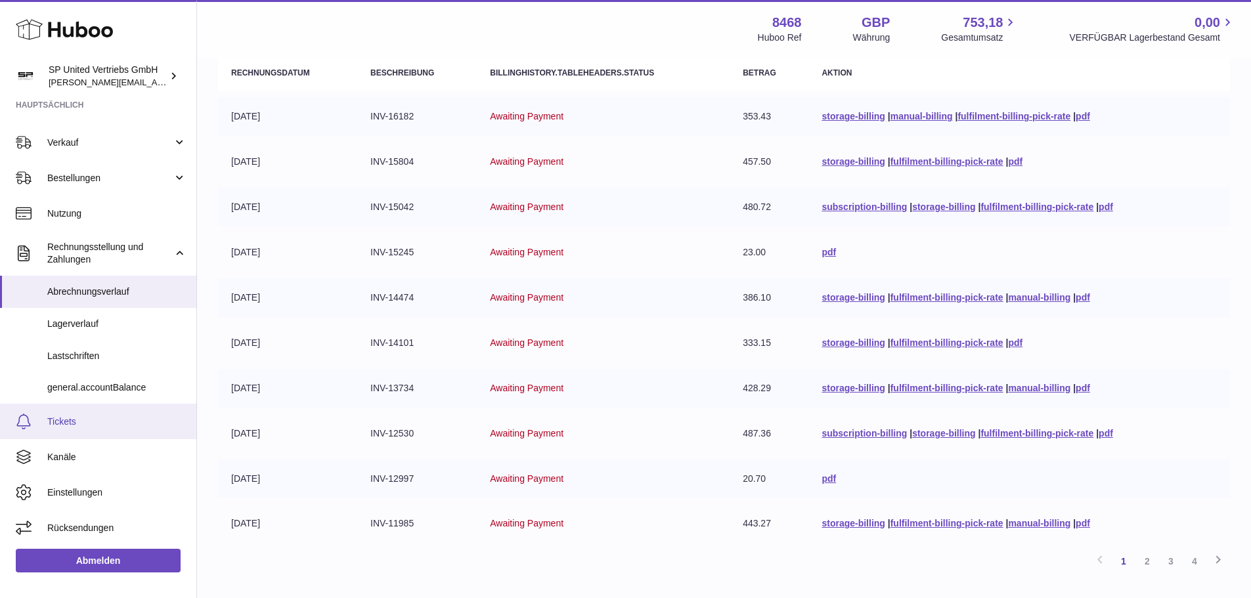
scroll to position [244, 0]
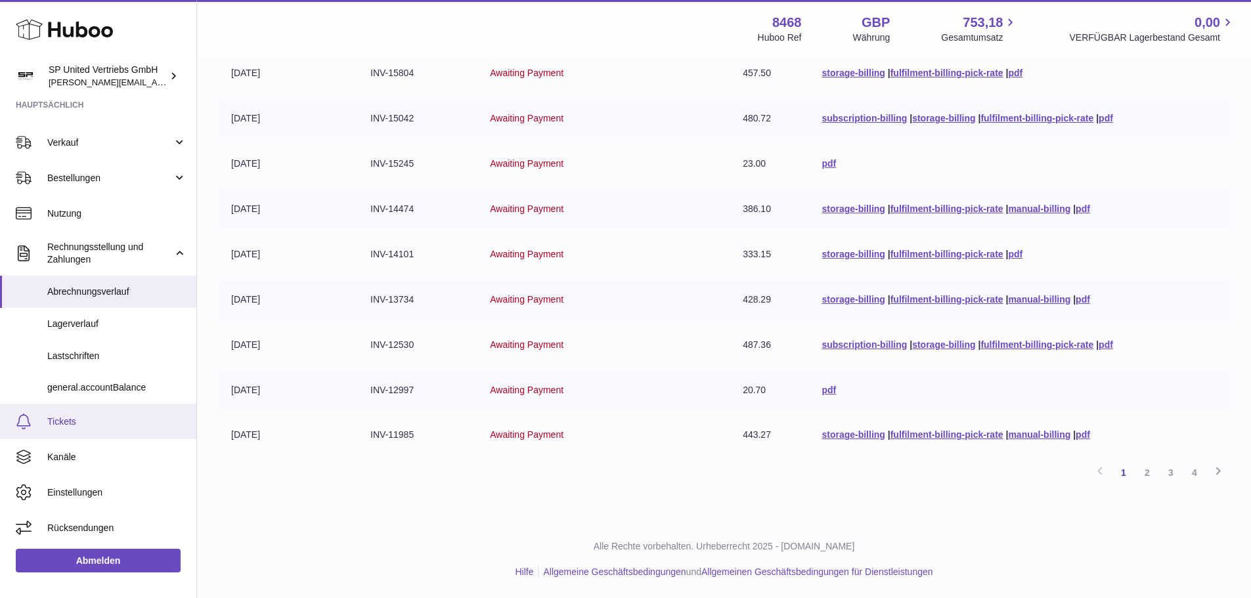
click at [83, 424] on span "Tickets" at bounding box center [116, 422] width 139 height 12
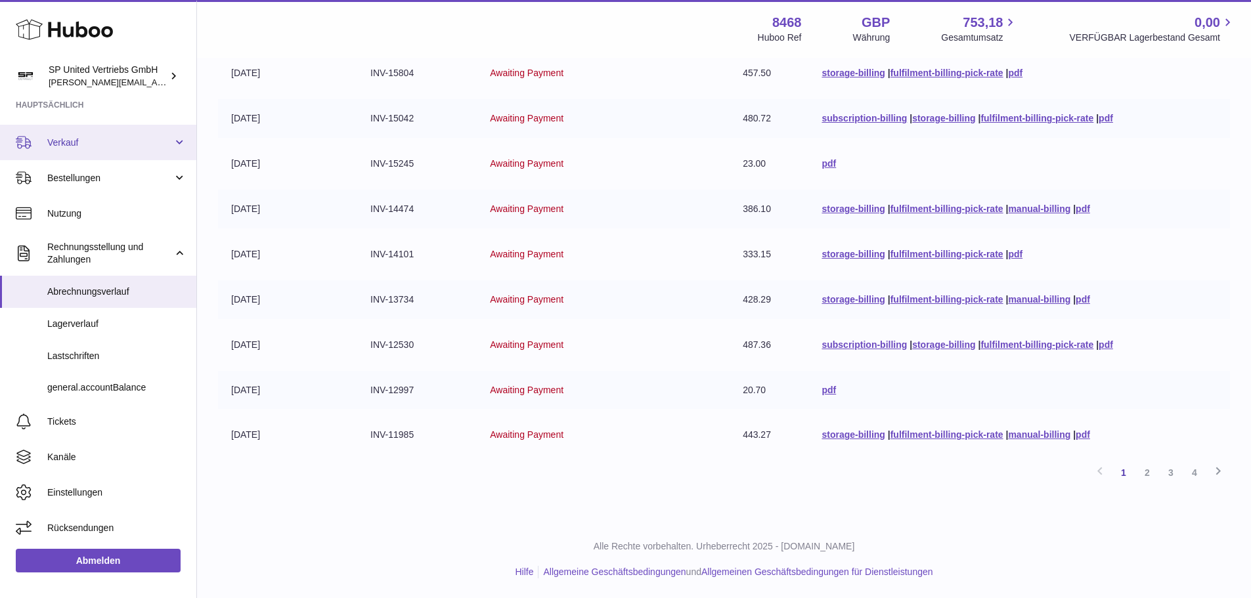
scroll to position [34, 0]
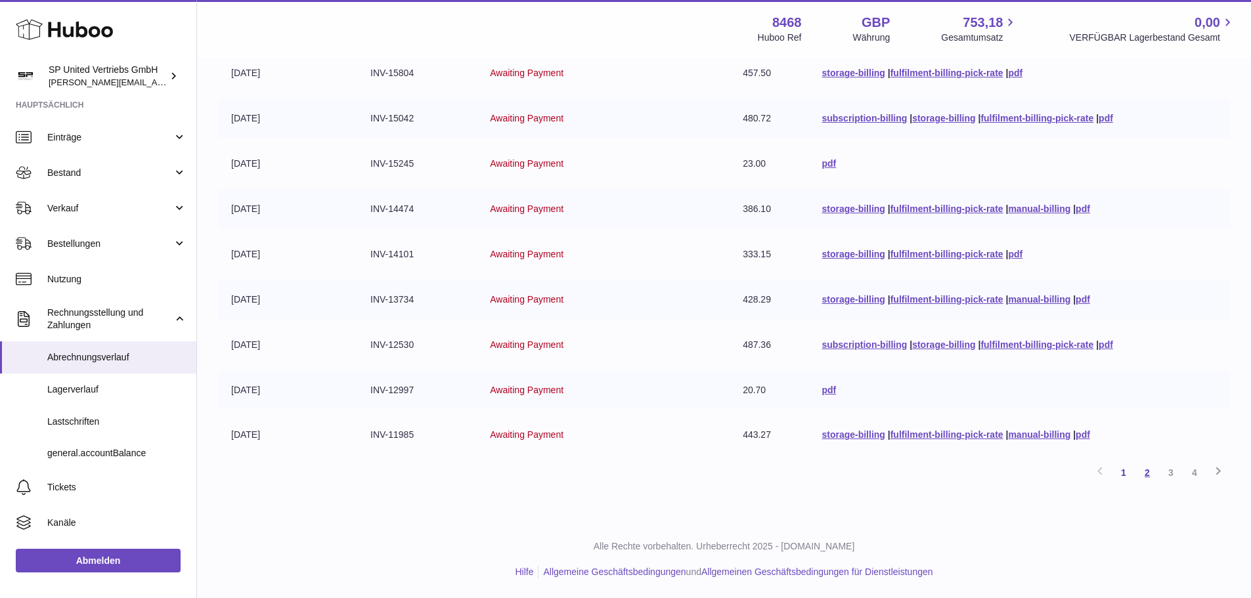
click at [1151, 474] on link "2" at bounding box center [1148, 473] width 24 height 24
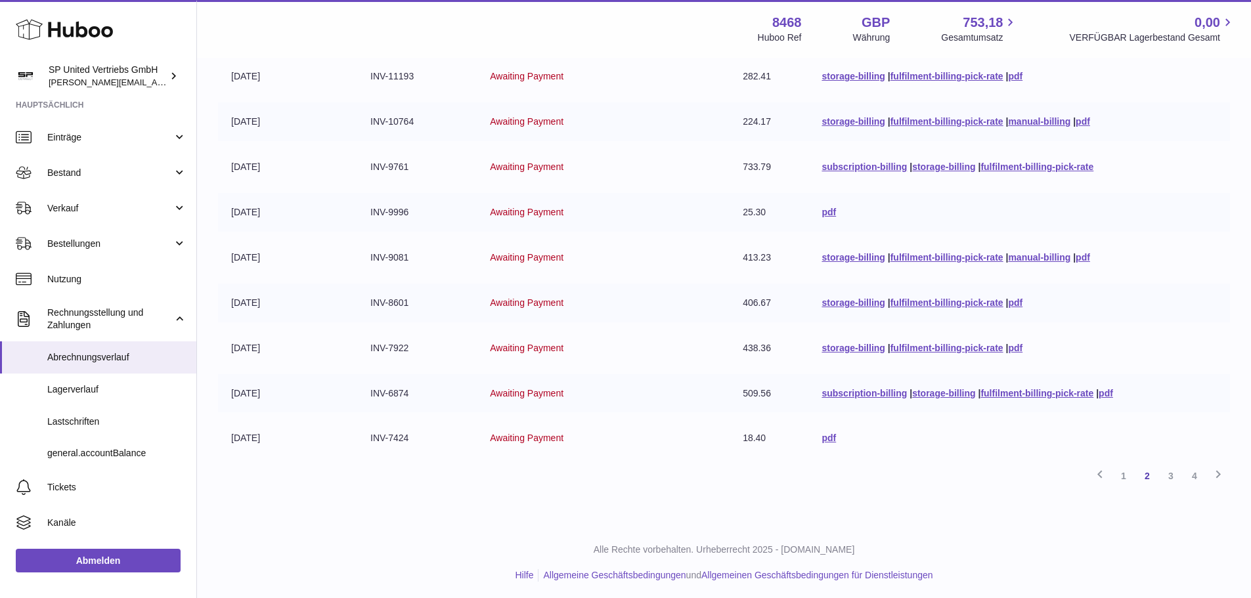
scroll to position [244, 0]
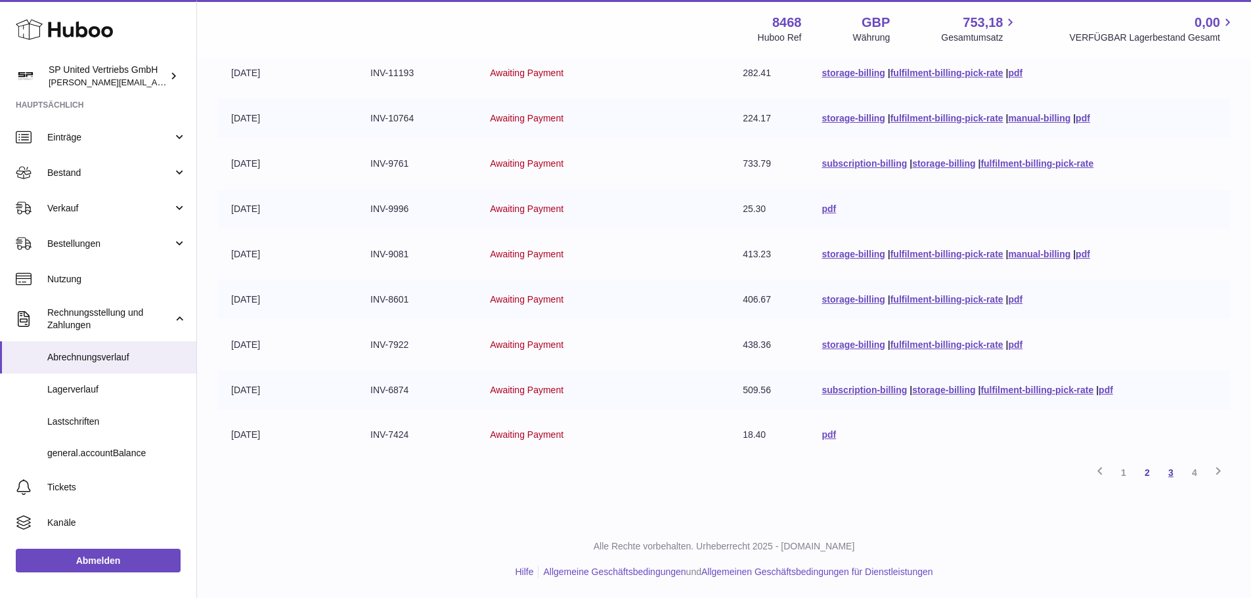
click at [1173, 470] on link "3" at bounding box center [1171, 473] width 24 height 24
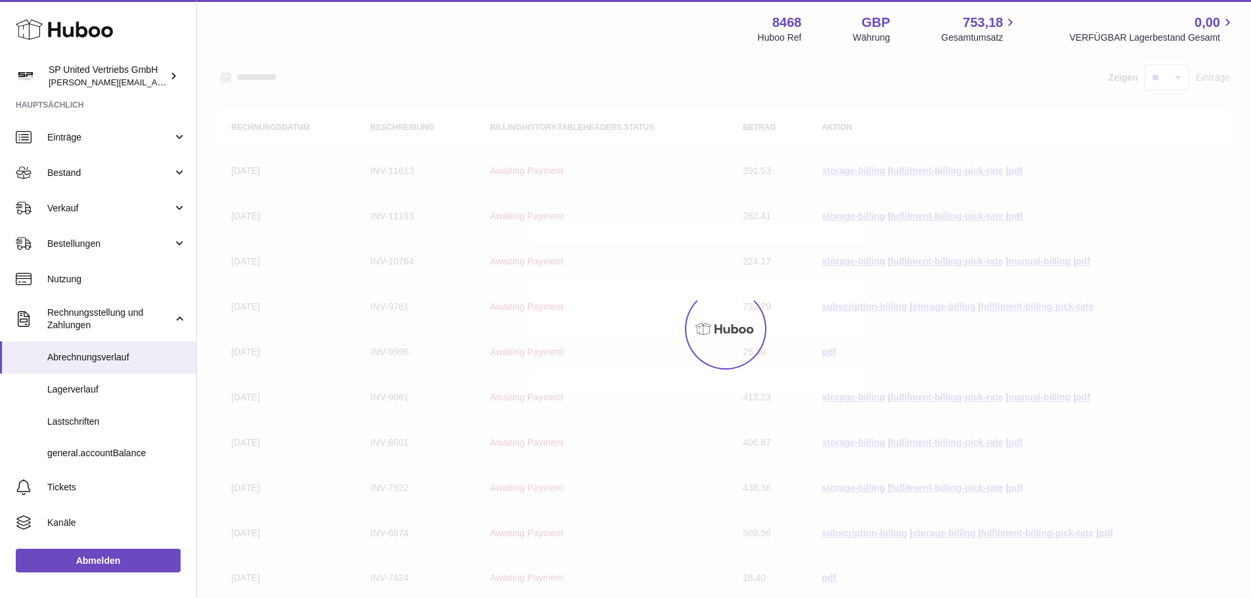
scroll to position [59, 0]
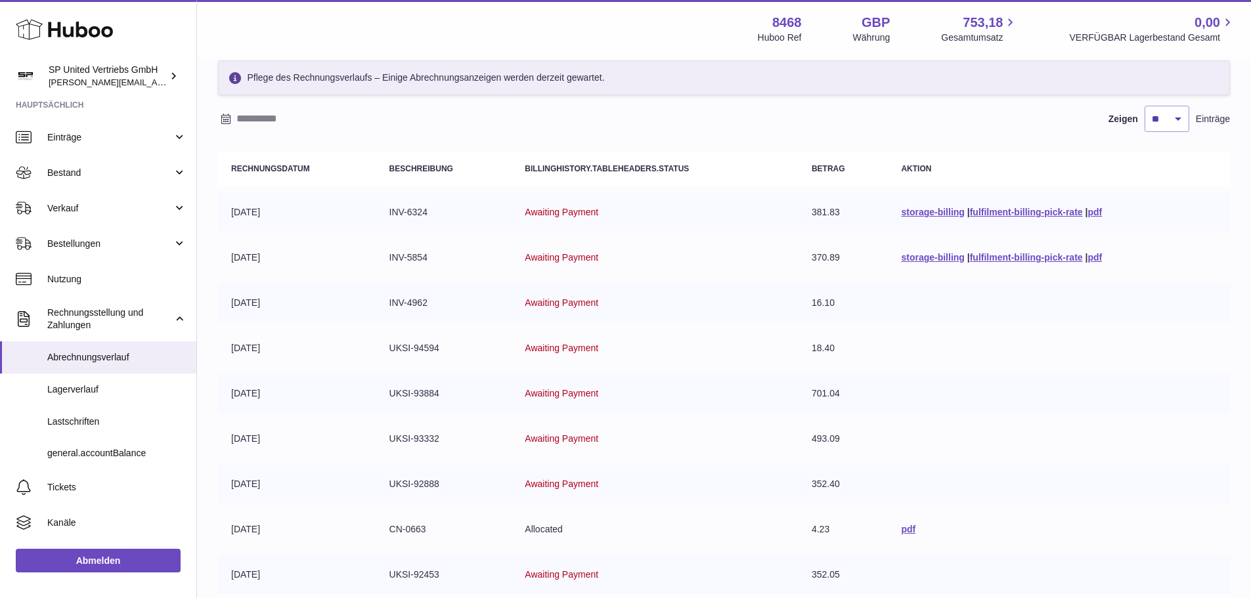
click at [225, 120] on icon at bounding box center [226, 119] width 11 height 11
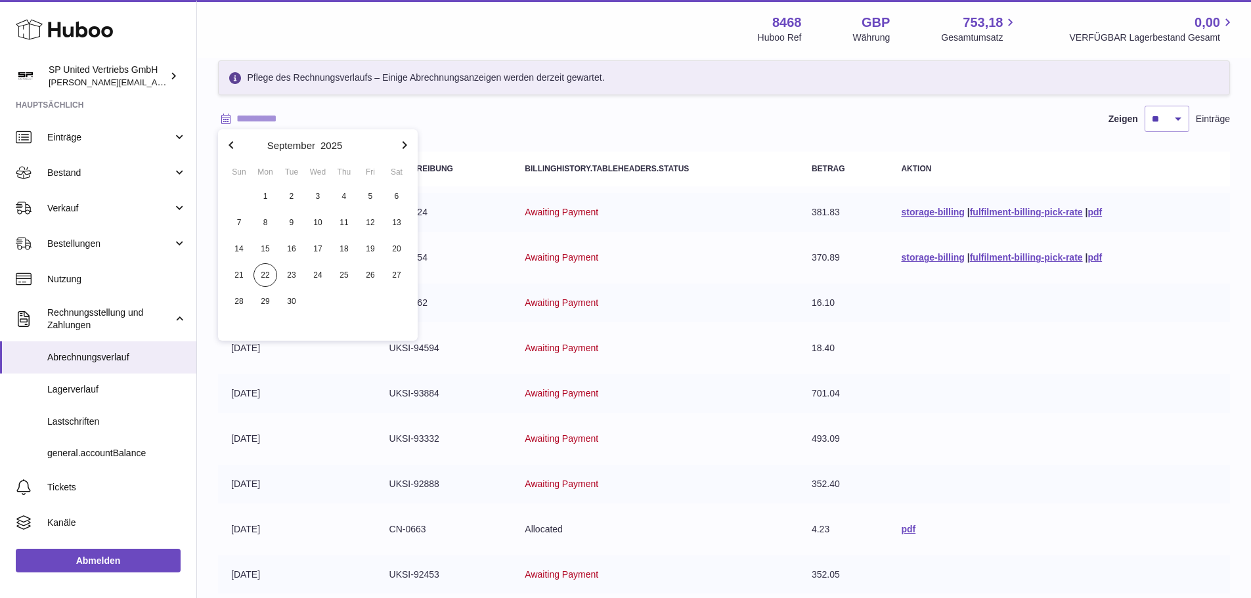
click at [403, 139] on icon "button" at bounding box center [405, 145] width 16 height 16
click at [229, 150] on icon "button" at bounding box center [231, 145] width 16 height 16
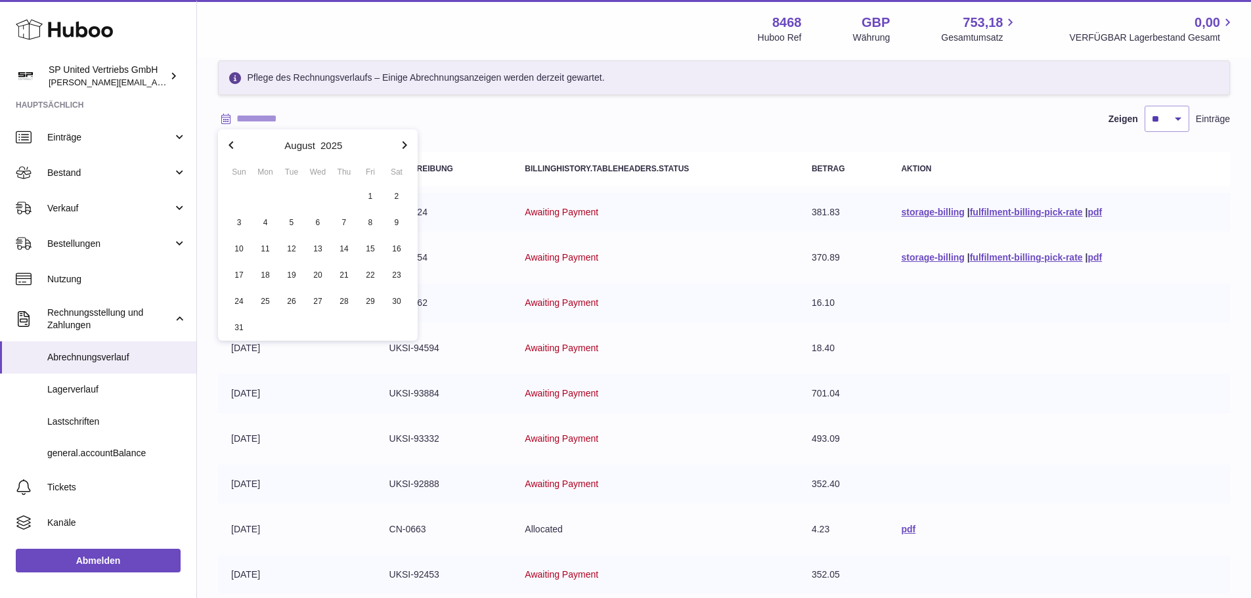
click at [229, 150] on icon "button" at bounding box center [231, 145] width 16 height 16
click at [285, 196] on span "1" at bounding box center [292, 197] width 24 height 24
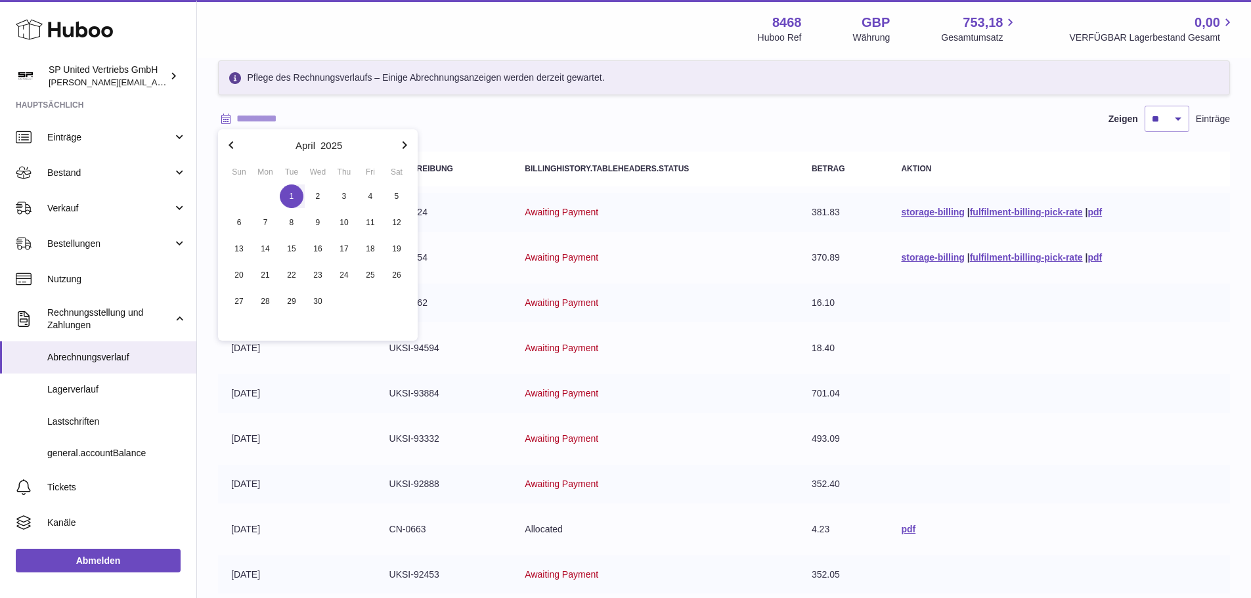
click at [403, 148] on icon "button" at bounding box center [405, 145] width 5 height 8
click at [399, 147] on icon "button" at bounding box center [405, 145] width 16 height 16
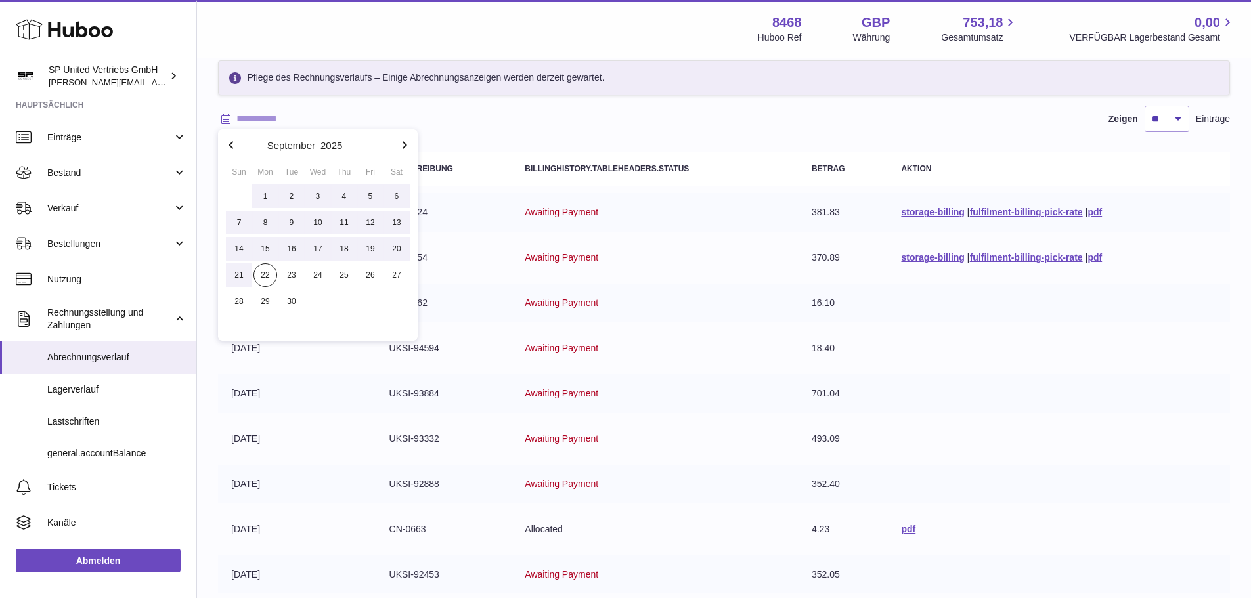
click at [271, 270] on span "22" at bounding box center [266, 275] width 24 height 24
type input "**********"
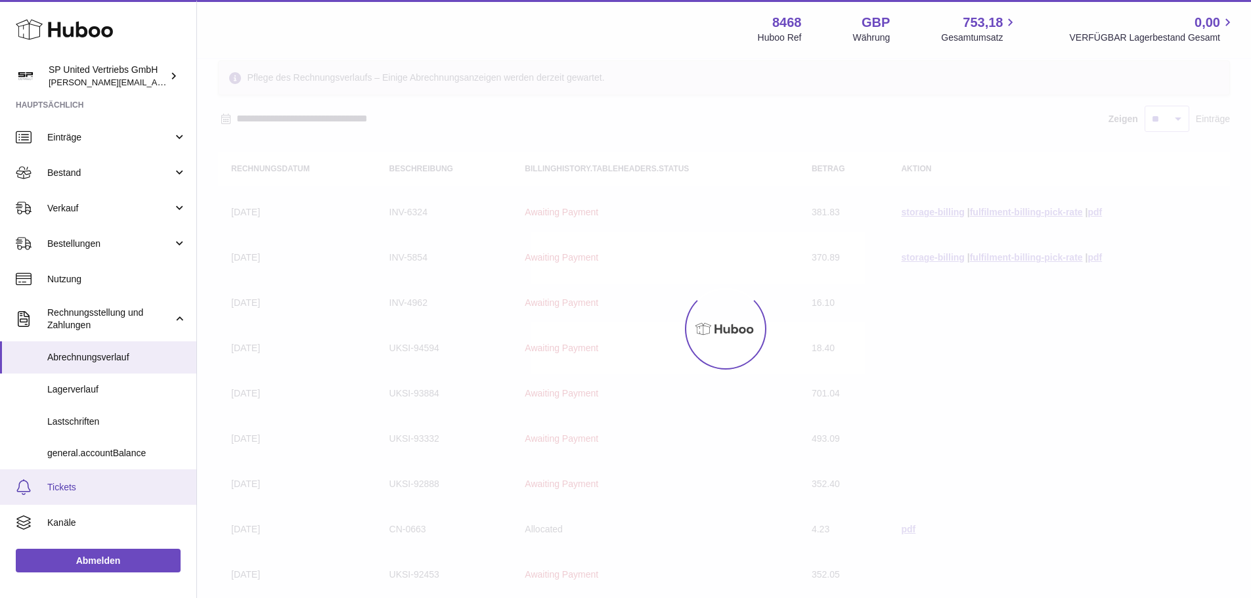
scroll to position [0, 0]
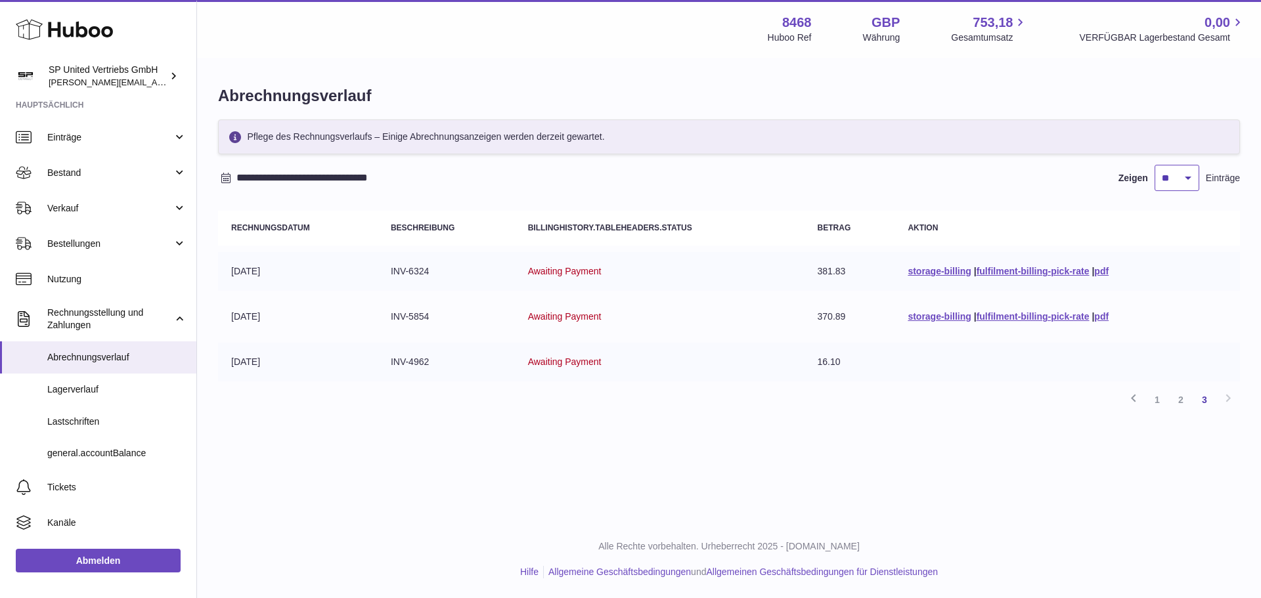
click at [1193, 176] on select "** ** ** ***" at bounding box center [1177, 178] width 45 height 26
select select "***"
click at [1155, 165] on select "** ** ** ***" at bounding box center [1177, 178] width 45 height 26
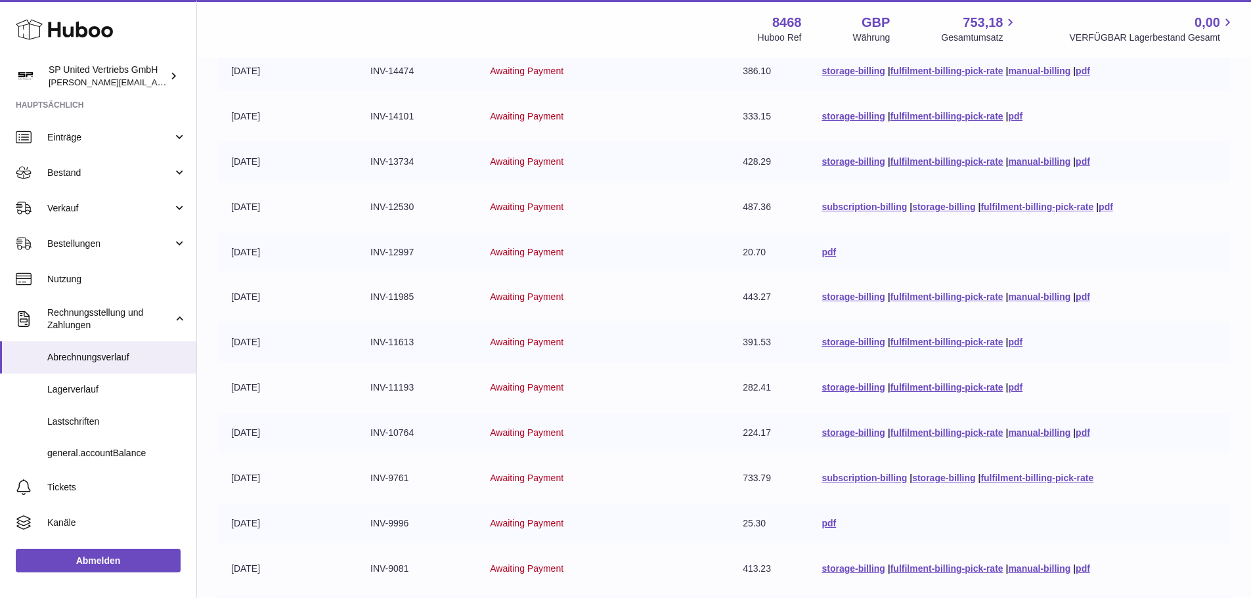
scroll to position [339, 0]
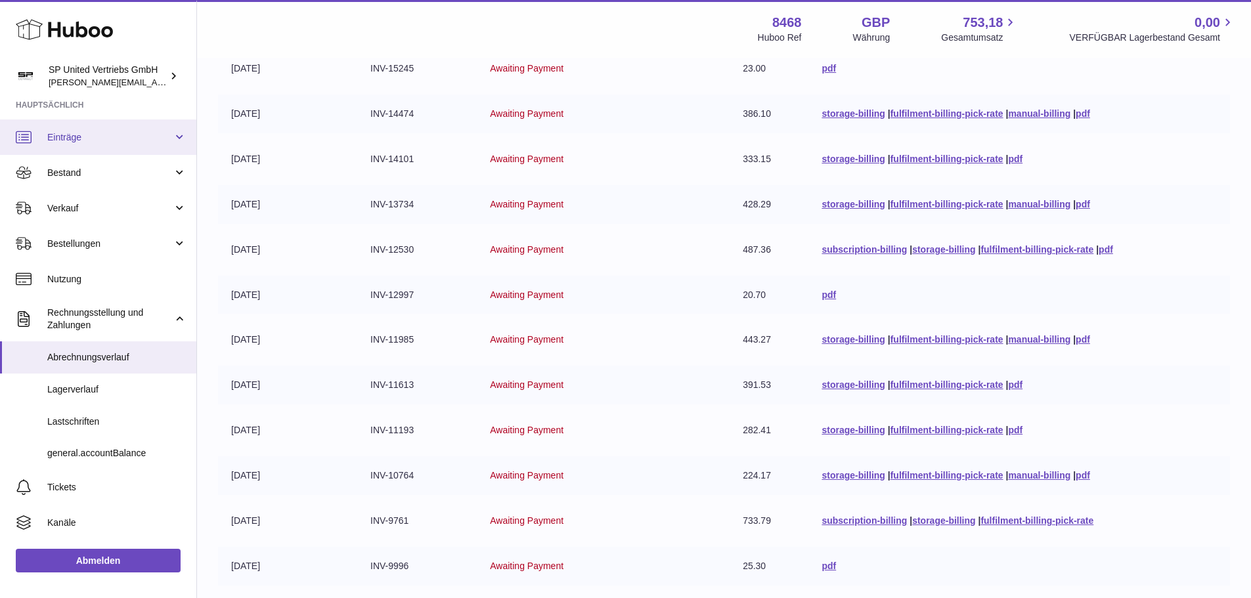
click at [164, 138] on span "Einträge" at bounding box center [109, 137] width 125 height 12
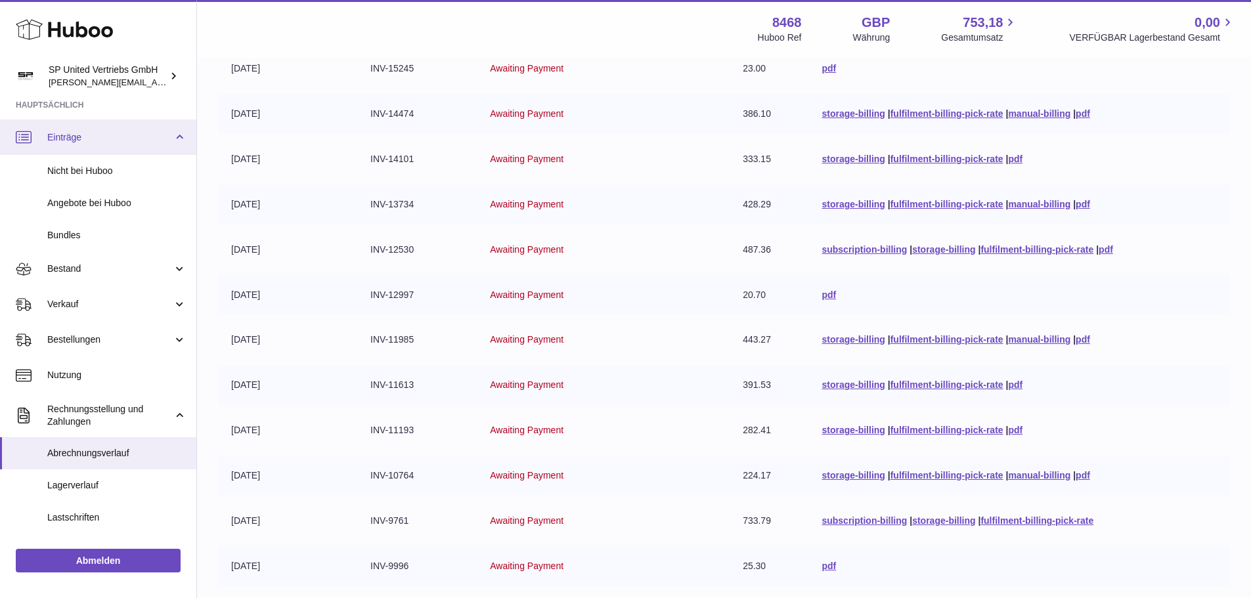
click at [164, 138] on span "Einträge" at bounding box center [109, 137] width 125 height 12
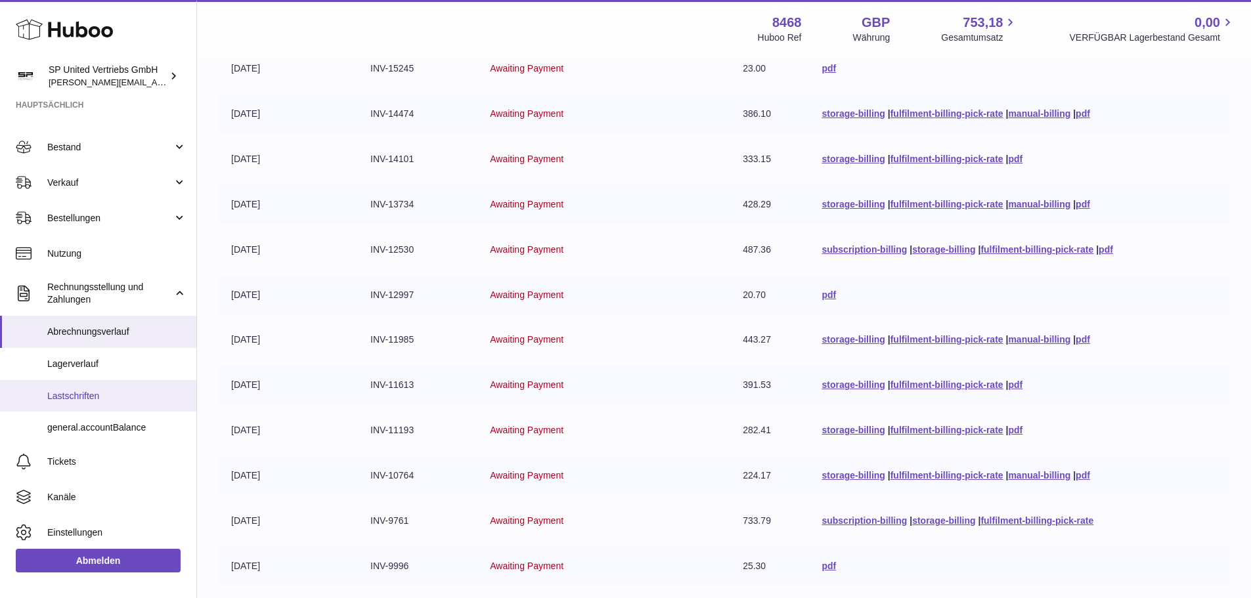
scroll to position [100, 0]
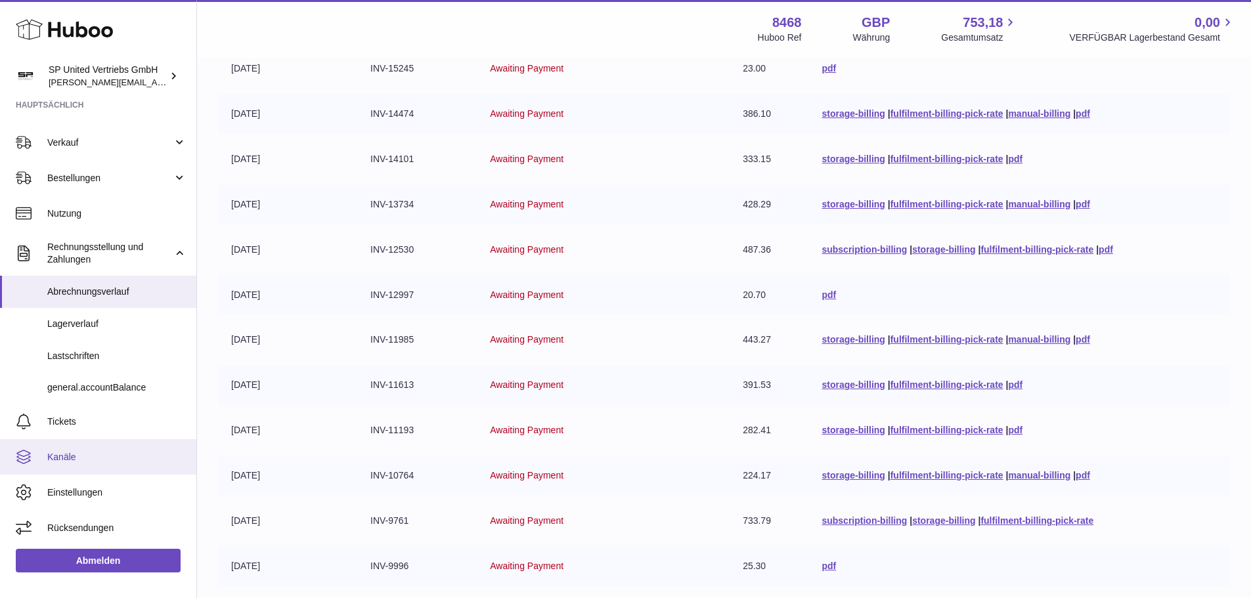
click at [93, 461] on span "Kanäle" at bounding box center [116, 457] width 139 height 12
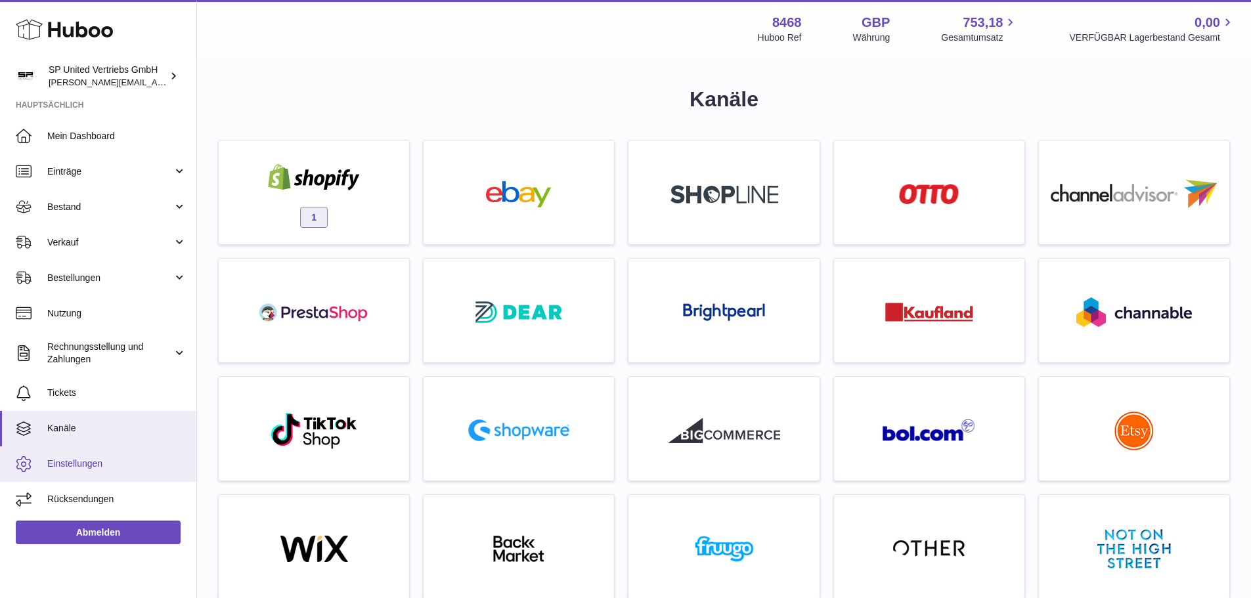
click at [61, 467] on span "Einstellungen" at bounding box center [116, 464] width 139 height 12
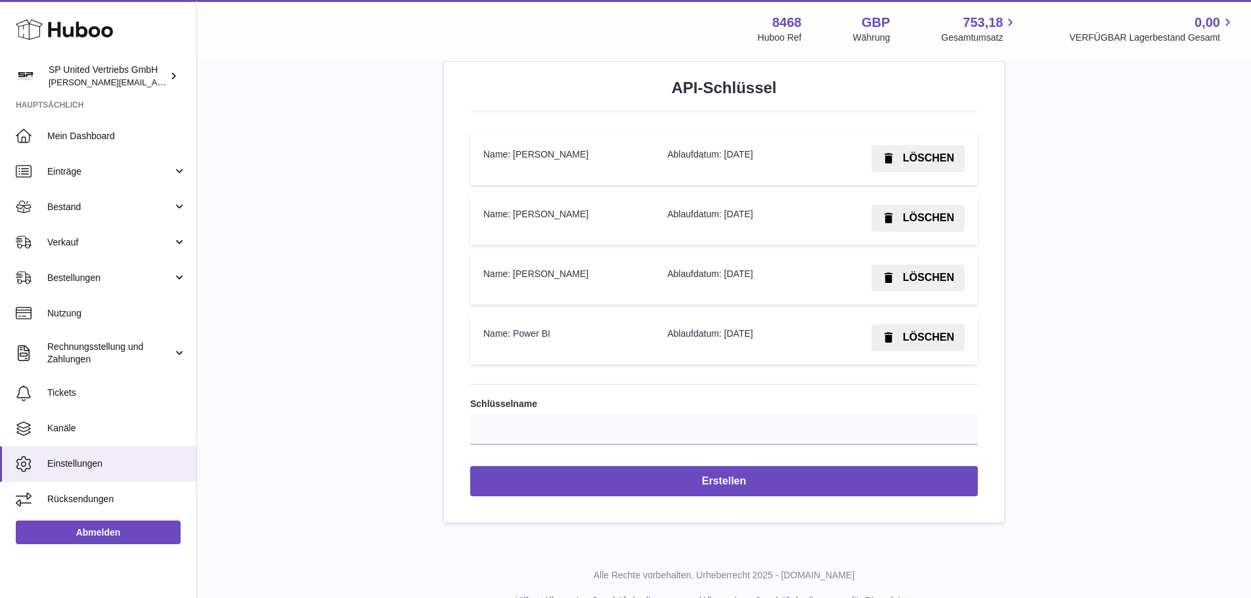
scroll to position [1637, 0]
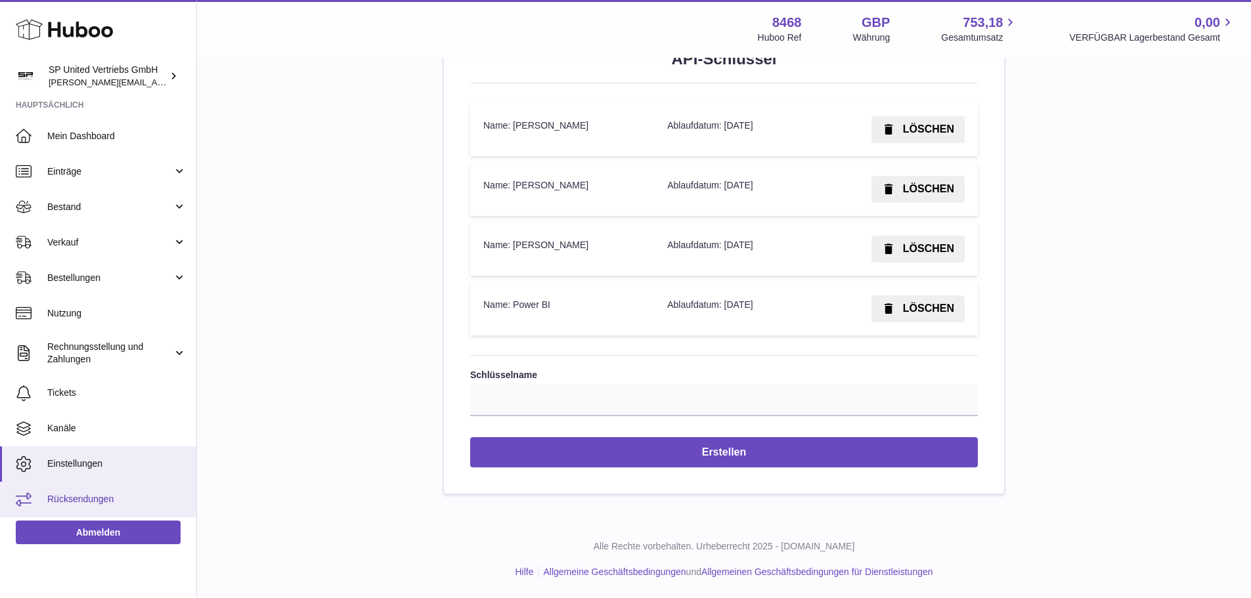
click at [55, 493] on link "Rücksendungen" at bounding box center [98, 499] width 196 height 35
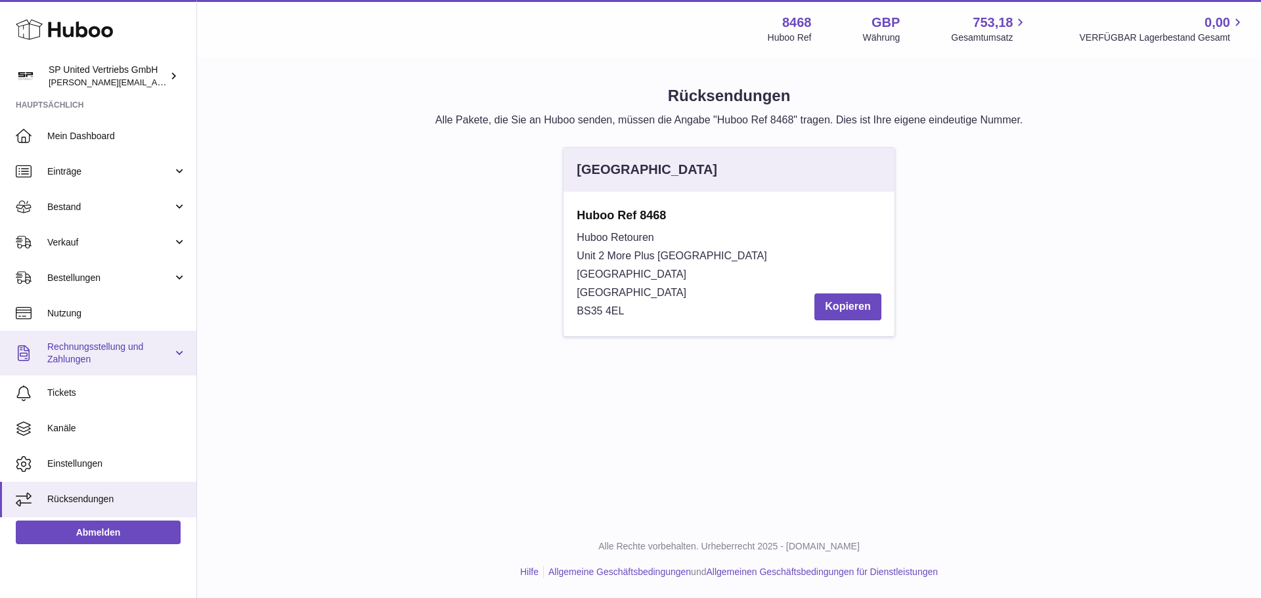
click at [91, 351] on span "Rechnungsstellung und Zahlungen" at bounding box center [109, 353] width 125 height 25
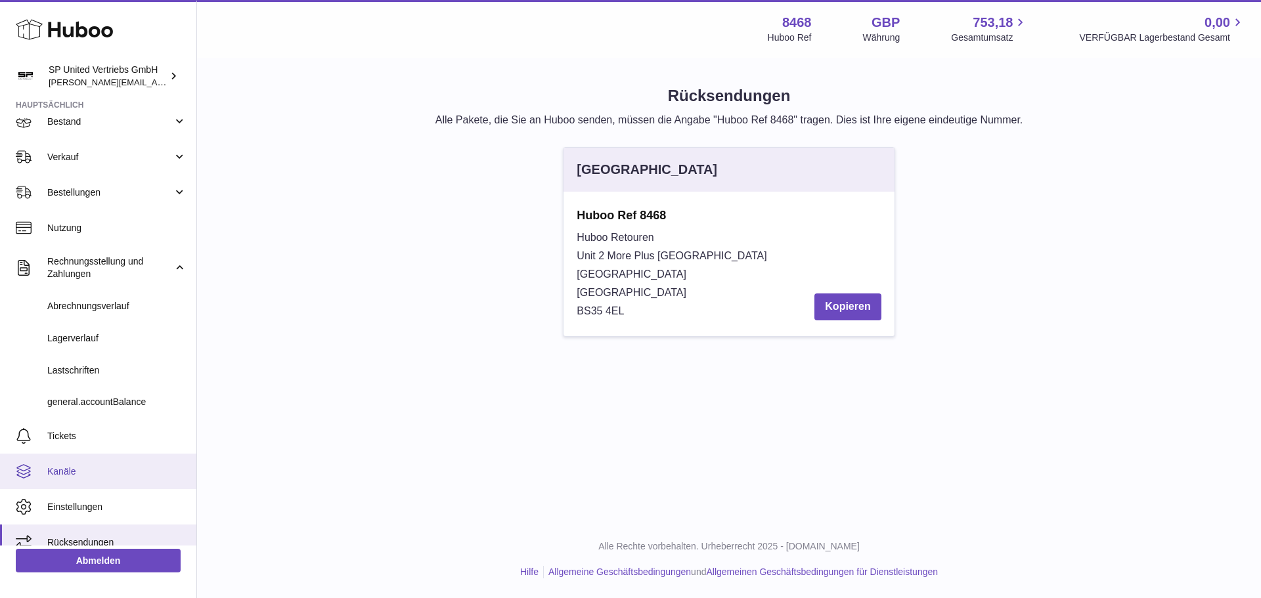
scroll to position [100, 0]
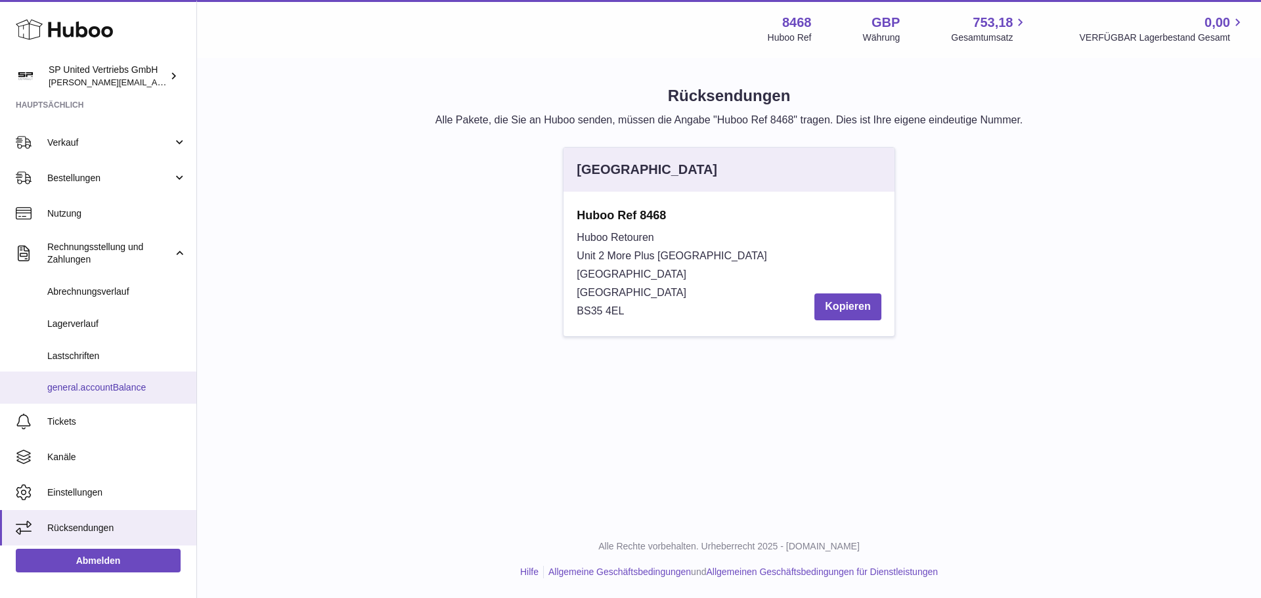
click at [114, 384] on span "general.accountBalance" at bounding box center [116, 388] width 139 height 12
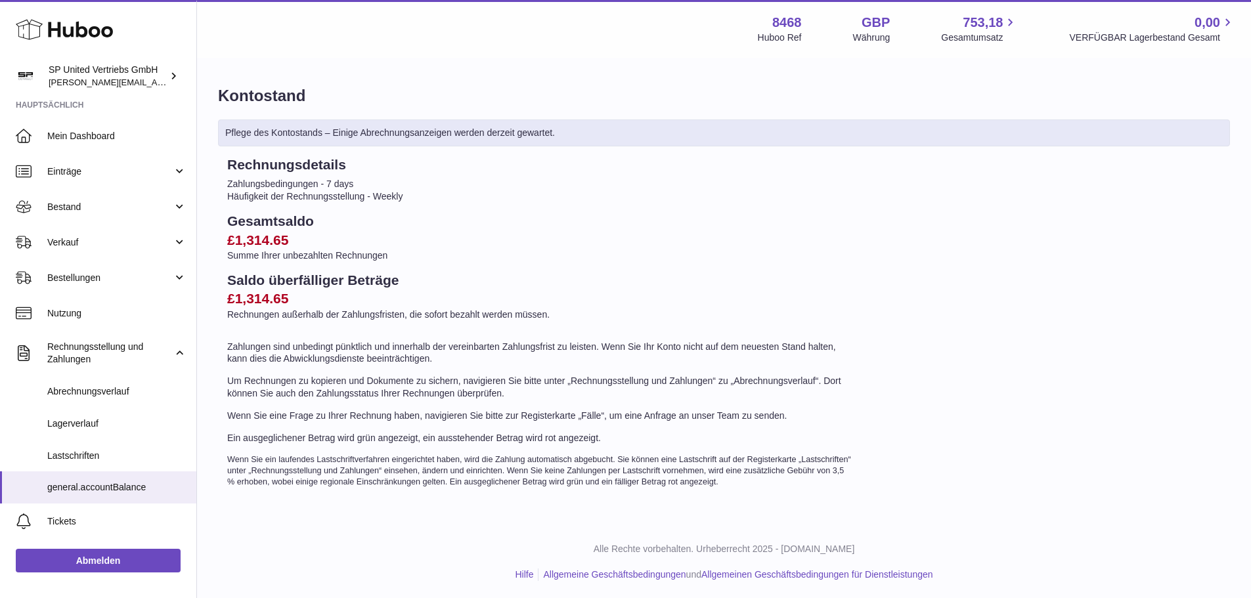
scroll to position [3, 0]
click at [128, 461] on span "Lastschriften" at bounding box center [116, 456] width 139 height 12
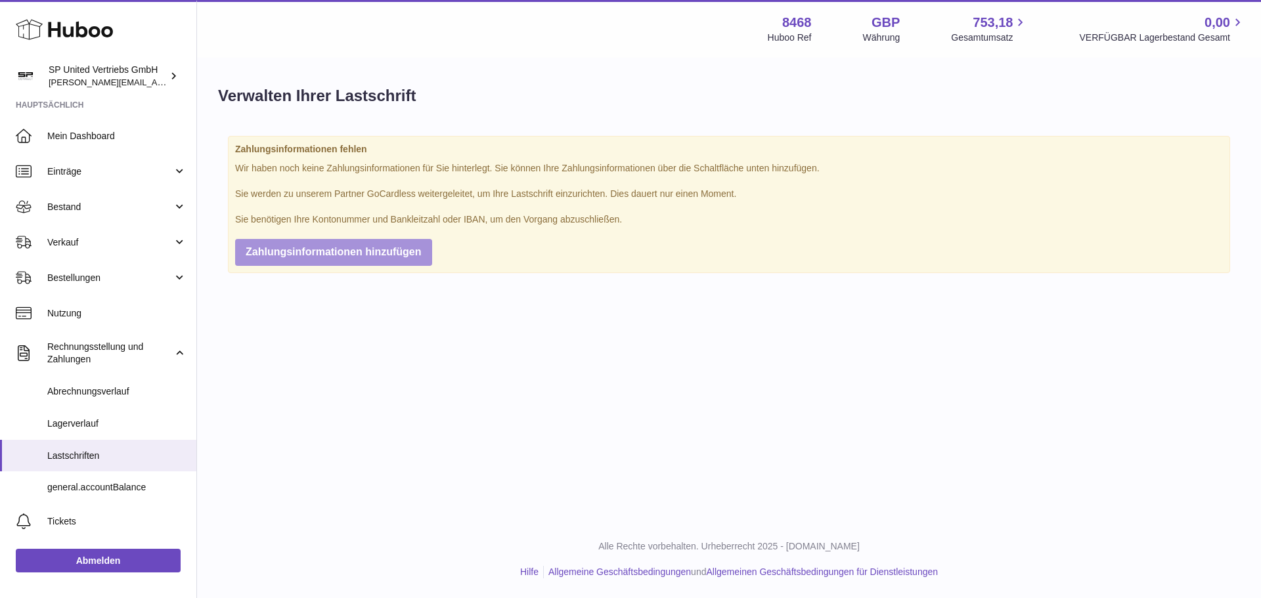
click at [309, 260] on button "Zahlungsinformationen hinzufügen" at bounding box center [333, 252] width 197 height 27
click at [522, 572] on link "Hilfe" at bounding box center [529, 572] width 18 height 11
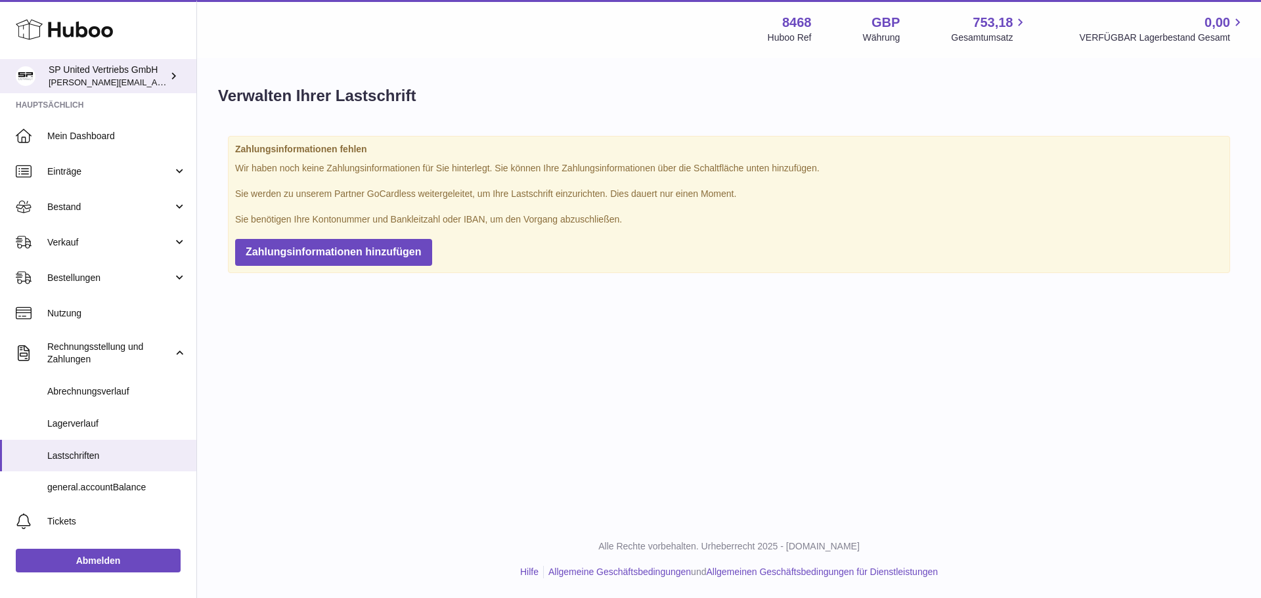
click at [175, 76] on icon at bounding box center [174, 76] width 14 height 14
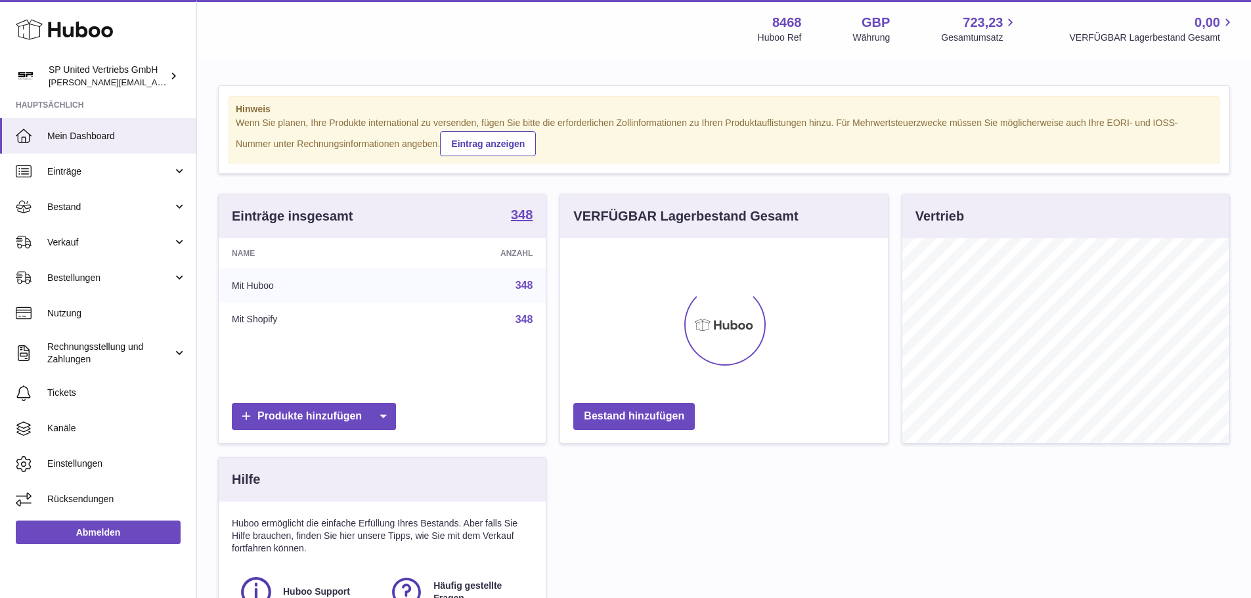
scroll to position [205, 328]
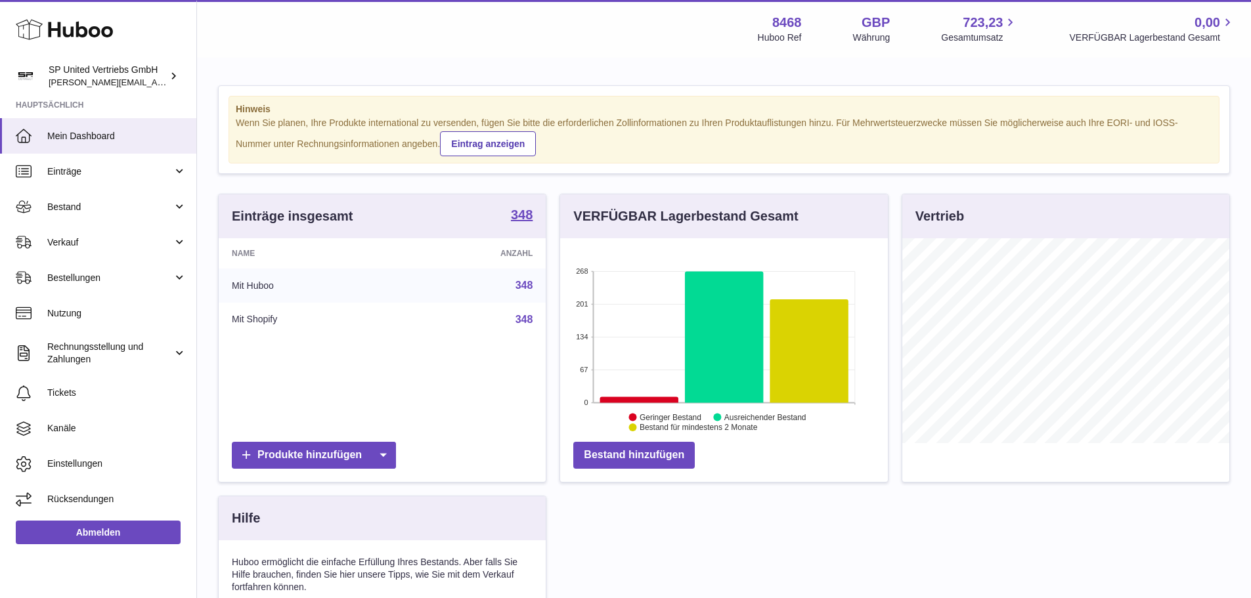
click at [790, 28] on strong "8468" at bounding box center [788, 23] width 30 height 18
click at [870, 33] on div "Währung" at bounding box center [871, 38] width 37 height 12
click at [975, 24] on span "723,23" at bounding box center [983, 23] width 40 height 18
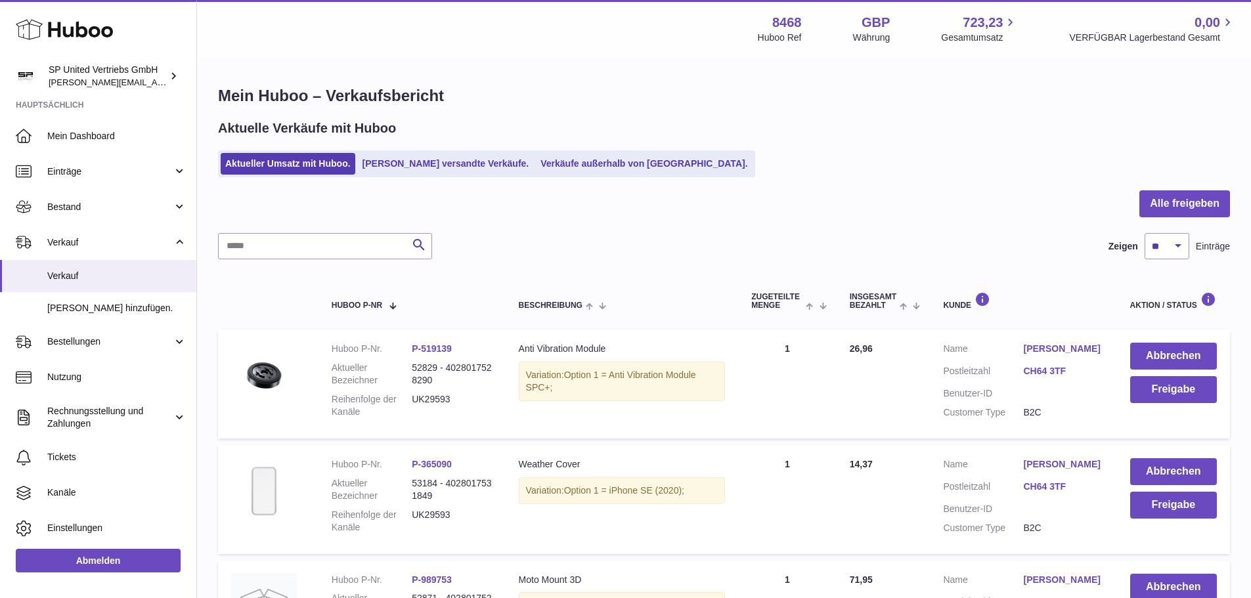
click at [790, 33] on div "Huboo Ref" at bounding box center [780, 38] width 44 height 12
click at [1202, 16] on span "0,00" at bounding box center [1208, 23] width 26 height 18
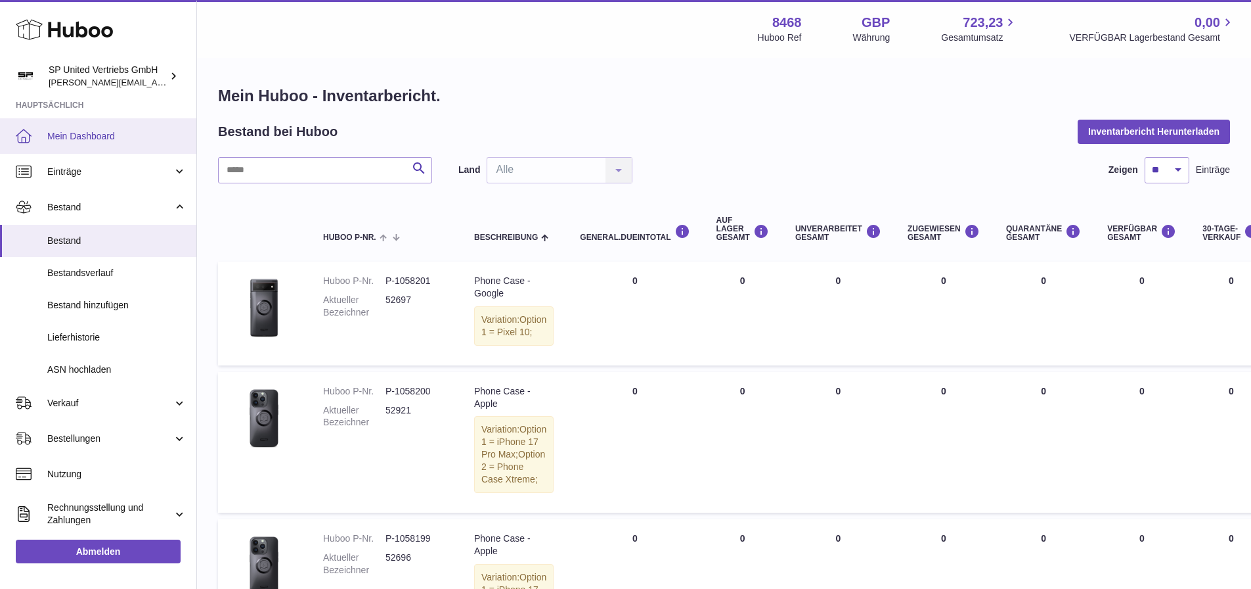
click at [143, 150] on link "Mein Dashboard" at bounding box center [98, 135] width 196 height 35
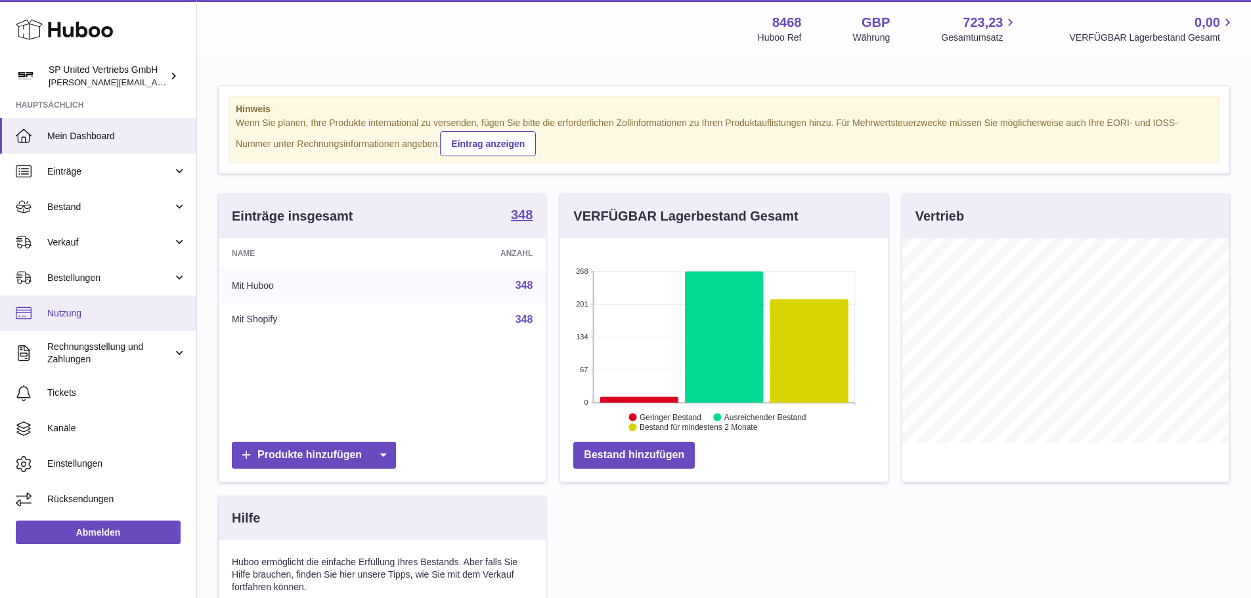
click at [86, 319] on span "Nutzung" at bounding box center [116, 313] width 139 height 12
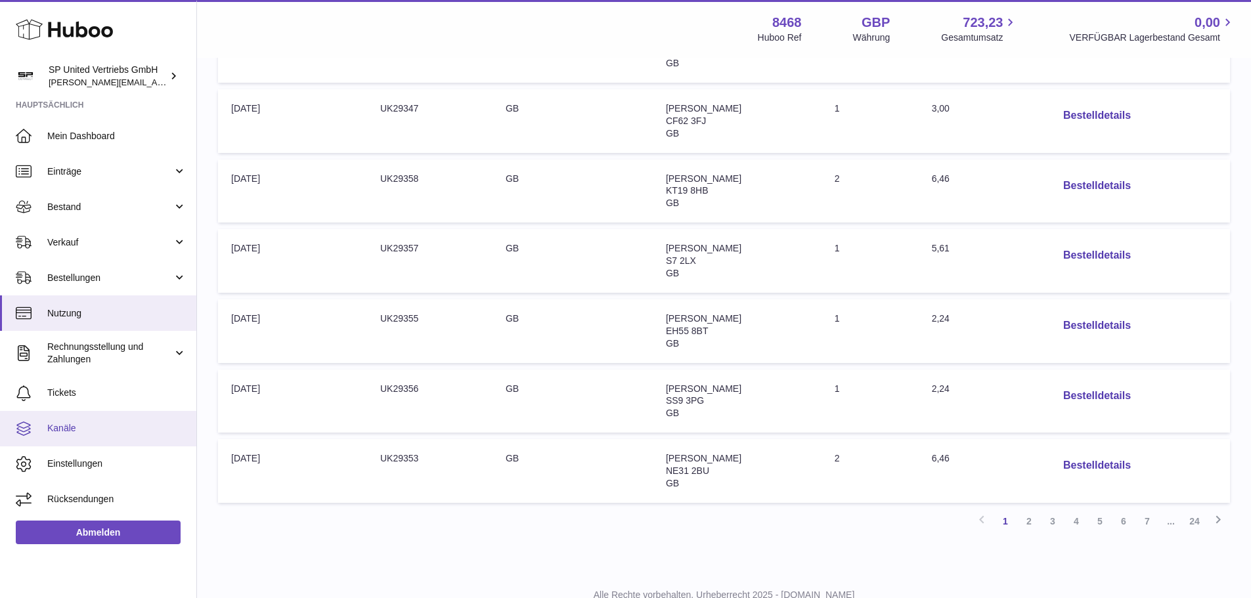
scroll to position [554, 0]
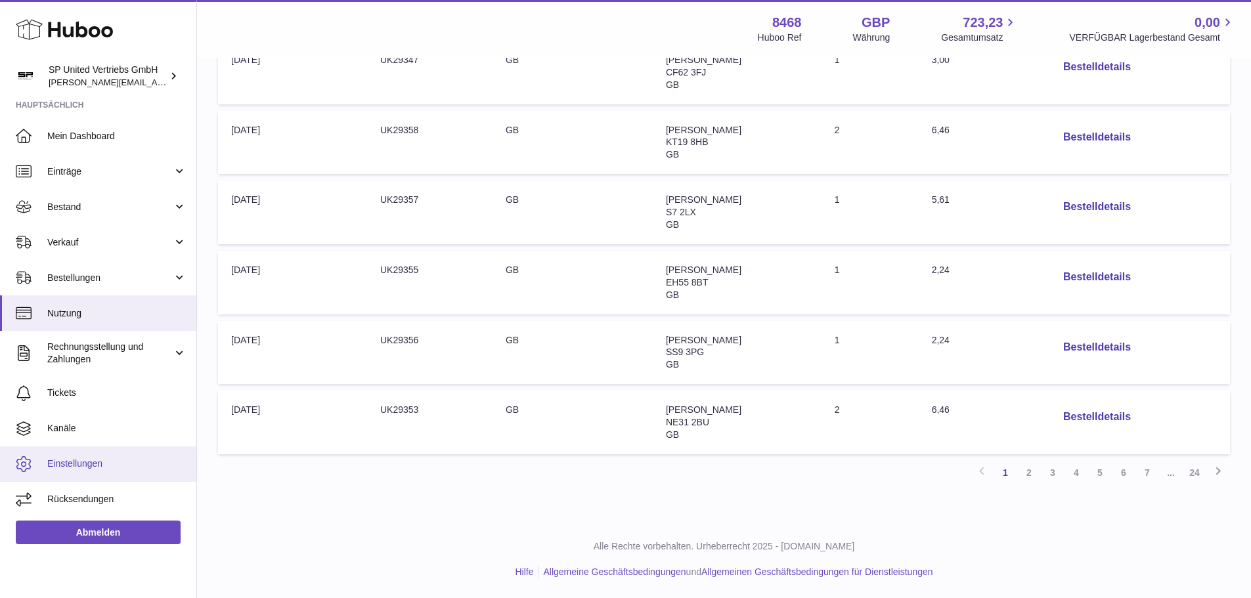
click at [81, 468] on span "Einstellungen" at bounding box center [116, 464] width 139 height 12
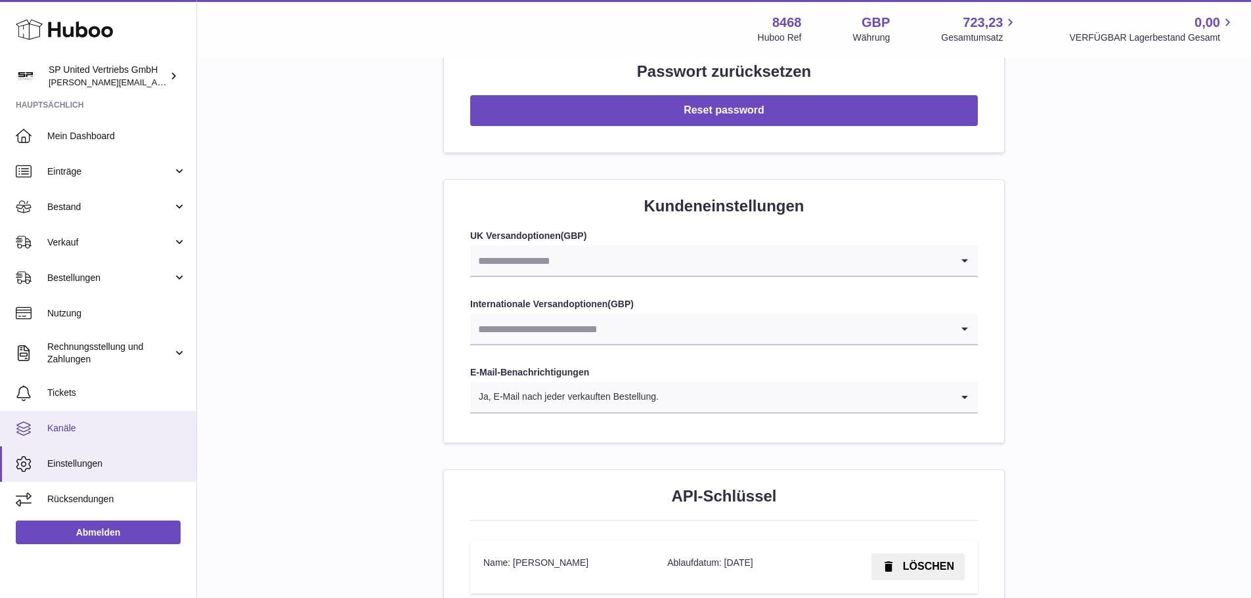
scroll to position [1177, 0]
